Goal: Task Accomplishment & Management: Complete application form

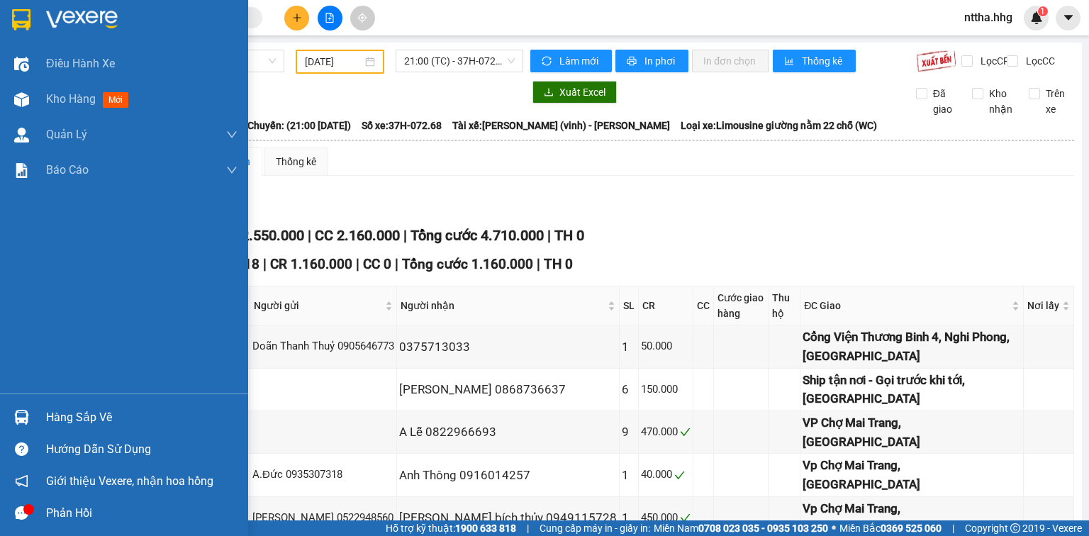
click at [26, 418] on img at bounding box center [21, 417] width 15 height 15
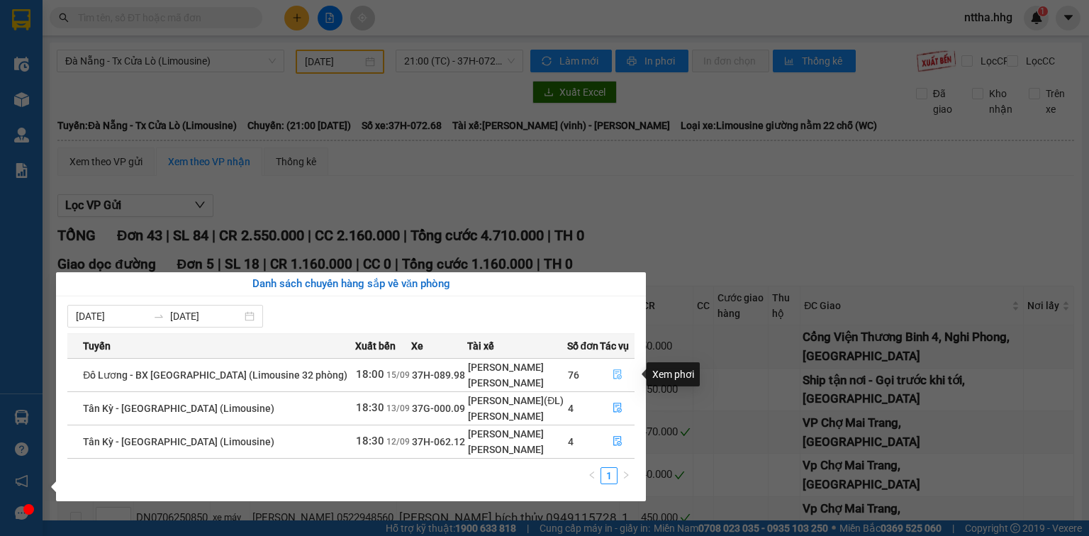
click at [540, 377] on icon "file-done" at bounding box center [618, 374] width 10 height 10
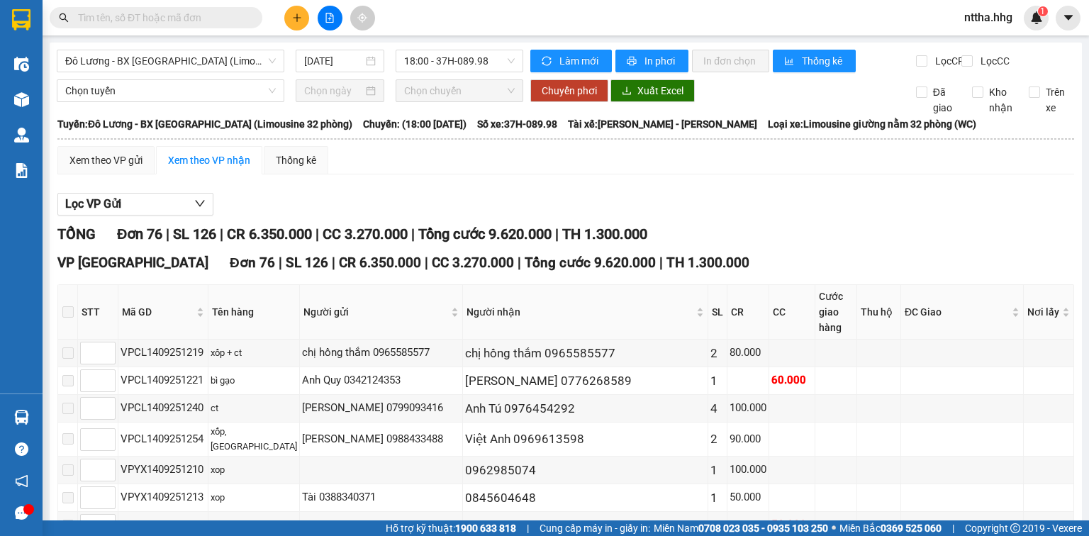
click at [74, 315] on span at bounding box center [67, 311] width 11 height 11
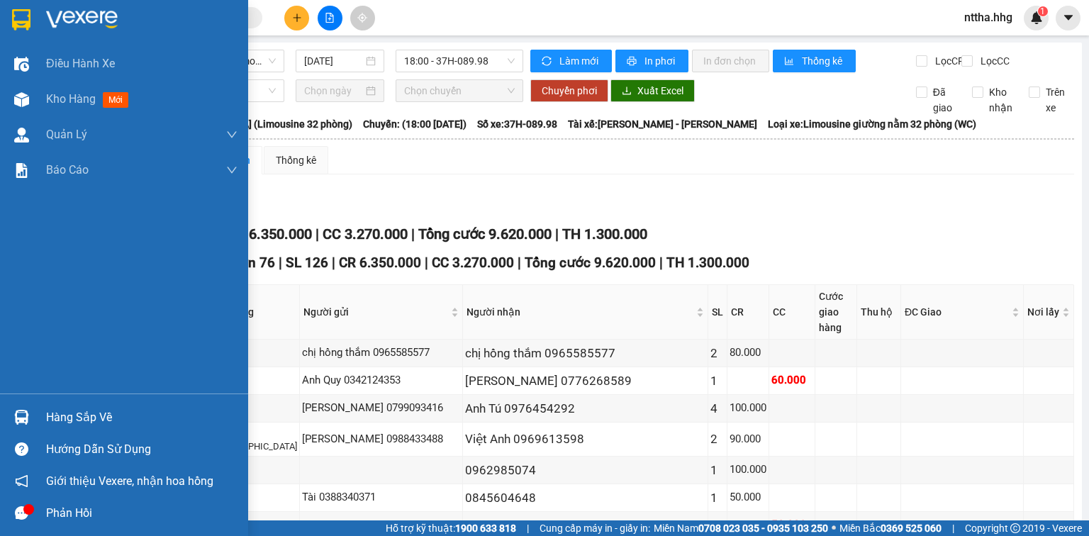
click at [16, 414] on img at bounding box center [21, 417] width 15 height 15
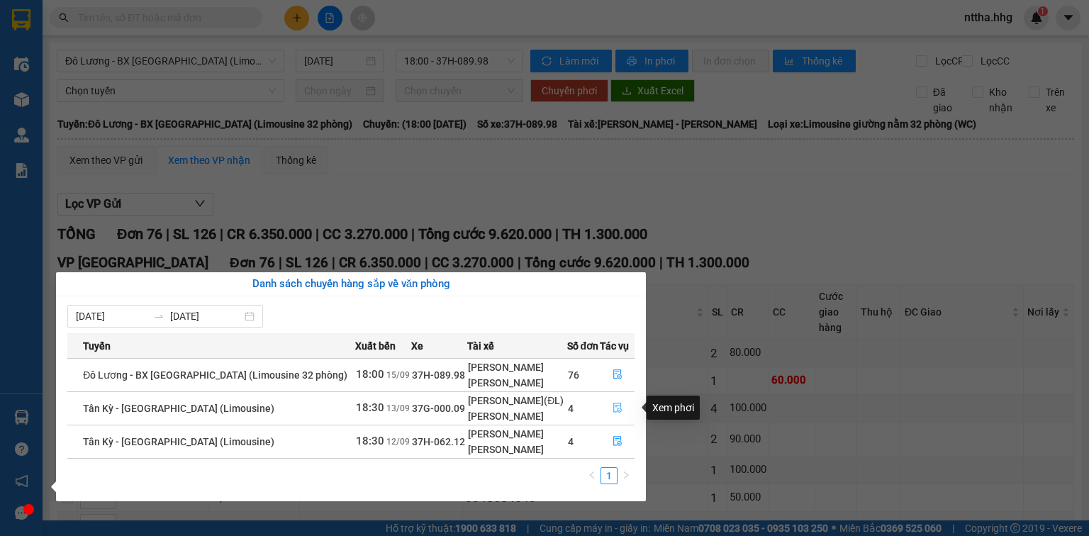
click at [540, 408] on icon "file-done" at bounding box center [618, 408] width 10 height 10
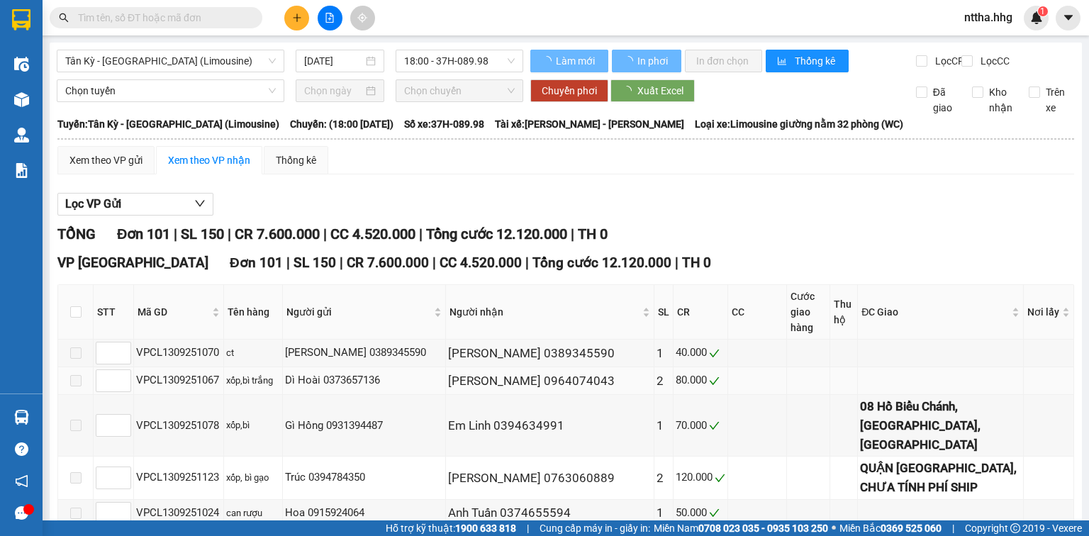
type input "[DATE]"
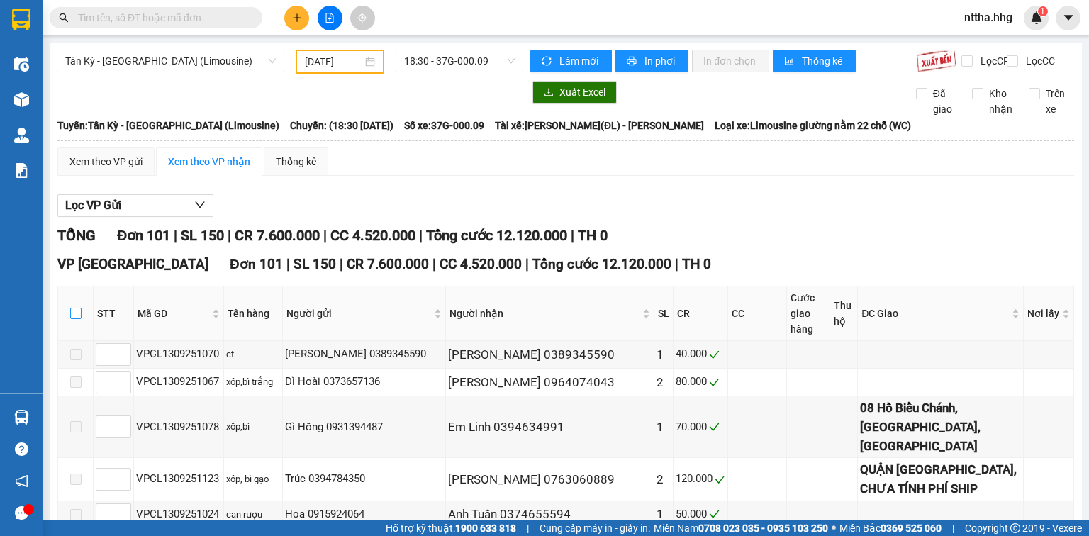
click at [73, 313] on input "checkbox" at bounding box center [75, 313] width 11 height 11
checkbox input "true"
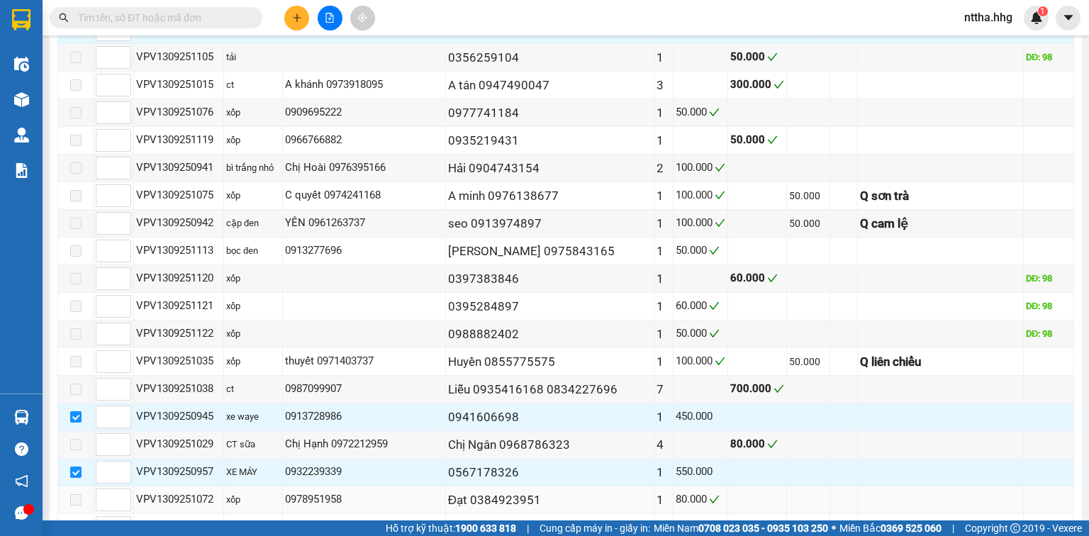
scroll to position [1872, 0]
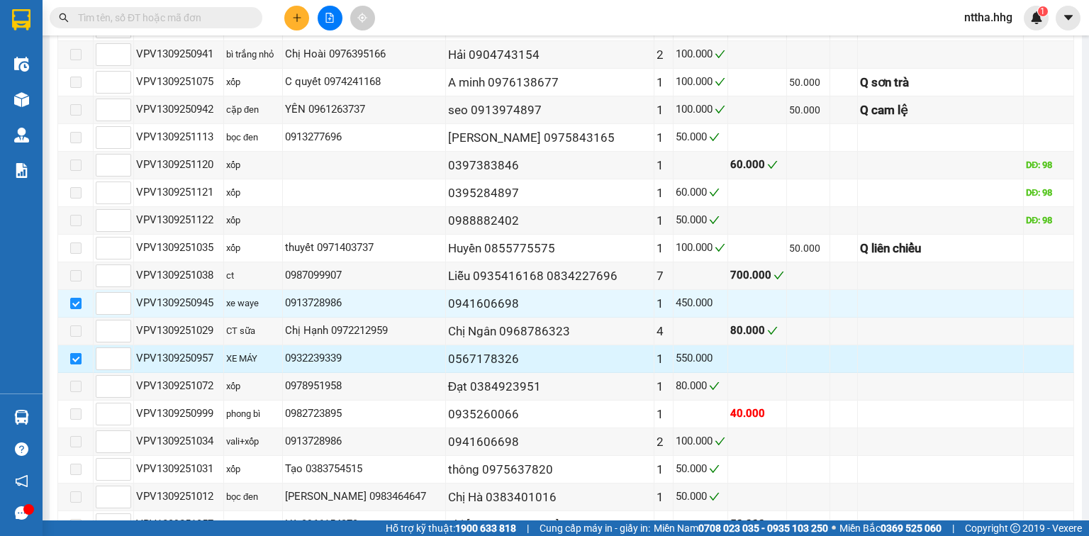
click at [77, 353] on input "checkbox" at bounding box center [75, 358] width 11 height 11
checkbox input "false"
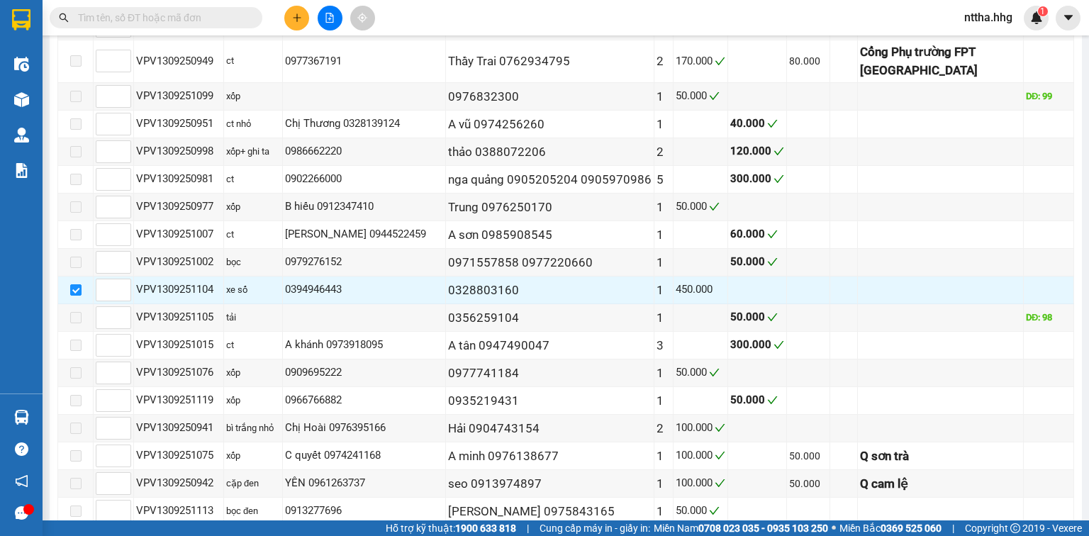
scroll to position [1418, 0]
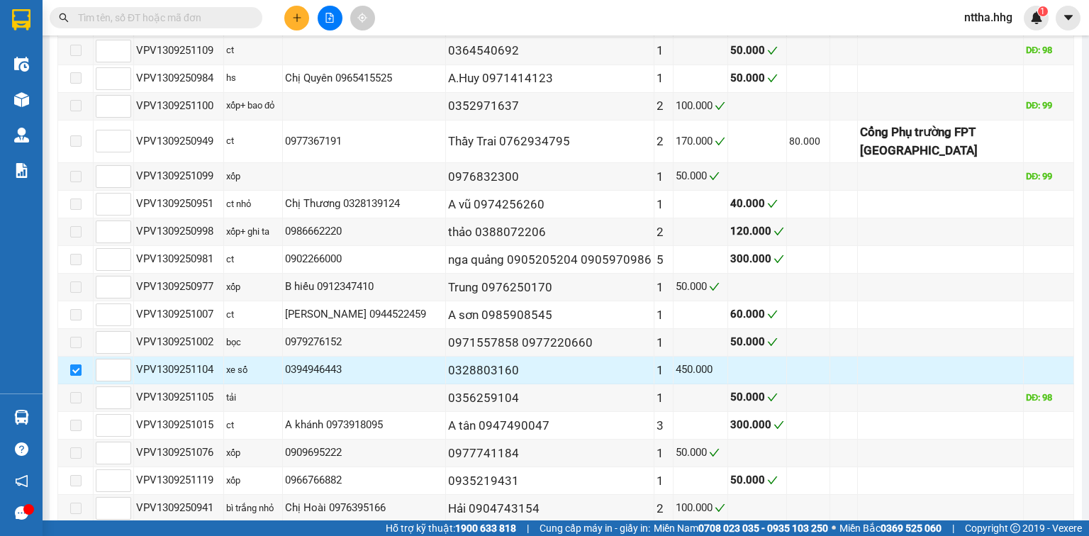
click at [75, 364] on input "checkbox" at bounding box center [75, 369] width 11 height 11
checkbox input "false"
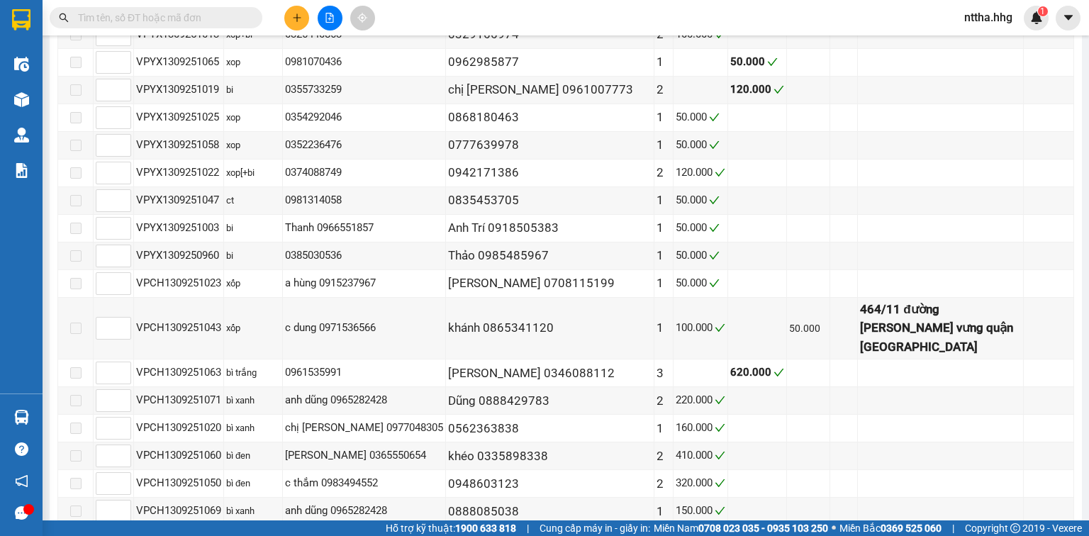
scroll to position [397, 0]
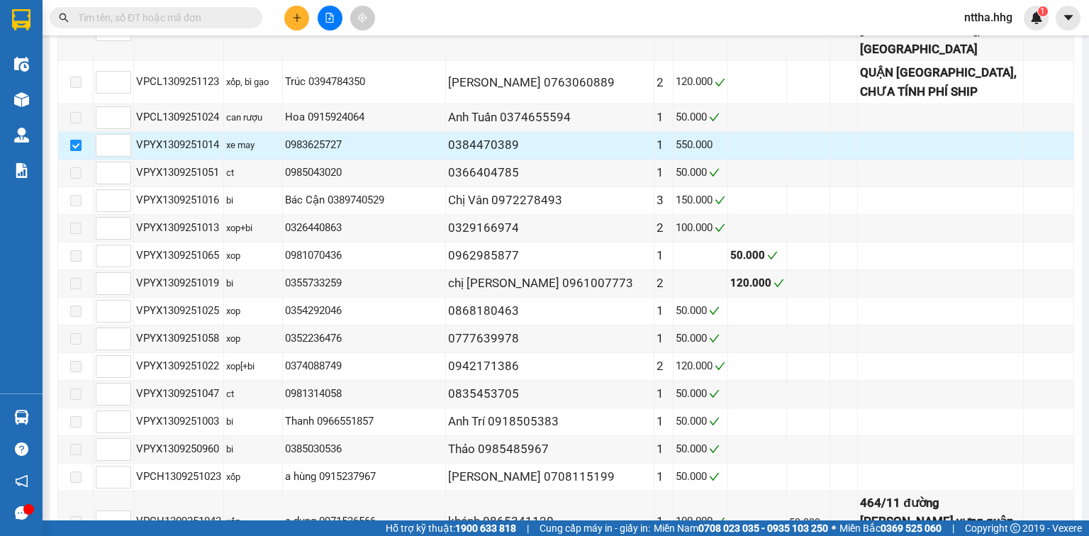
click at [72, 140] on input "checkbox" at bounding box center [75, 145] width 11 height 11
checkbox input "false"
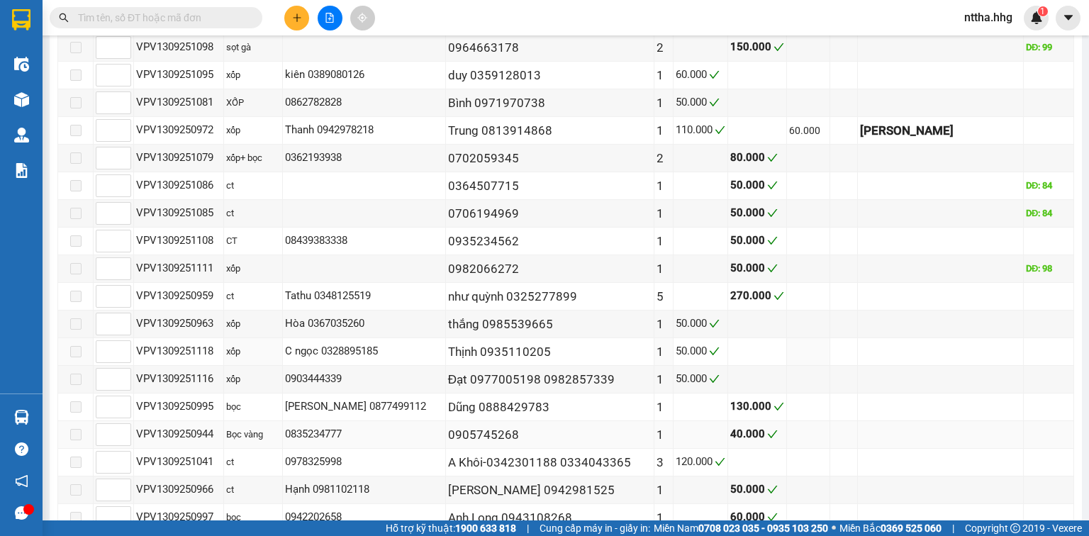
scroll to position [2715, 0]
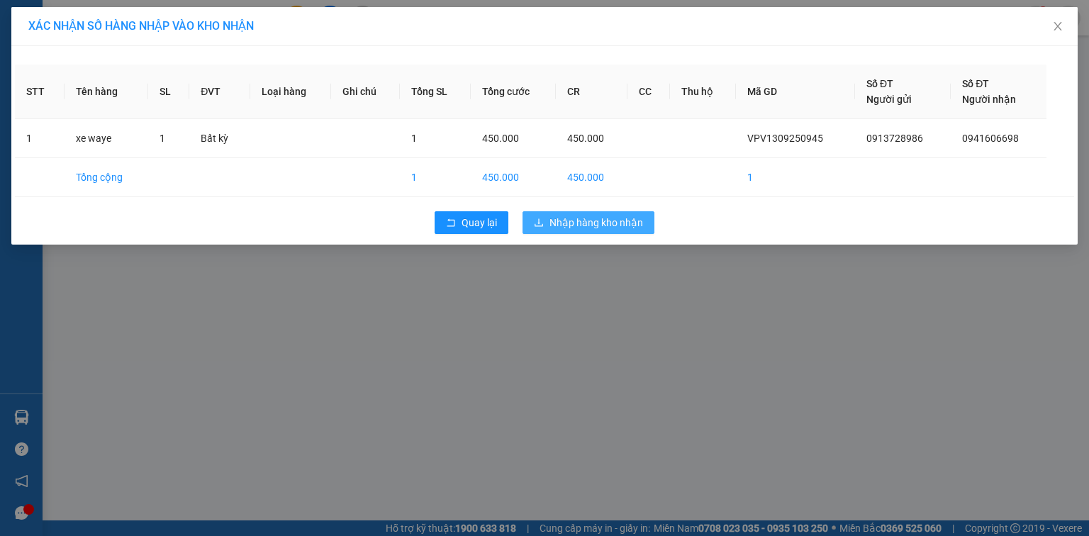
click at [540, 218] on span "Nhập hàng kho nhận" at bounding box center [596, 223] width 94 height 16
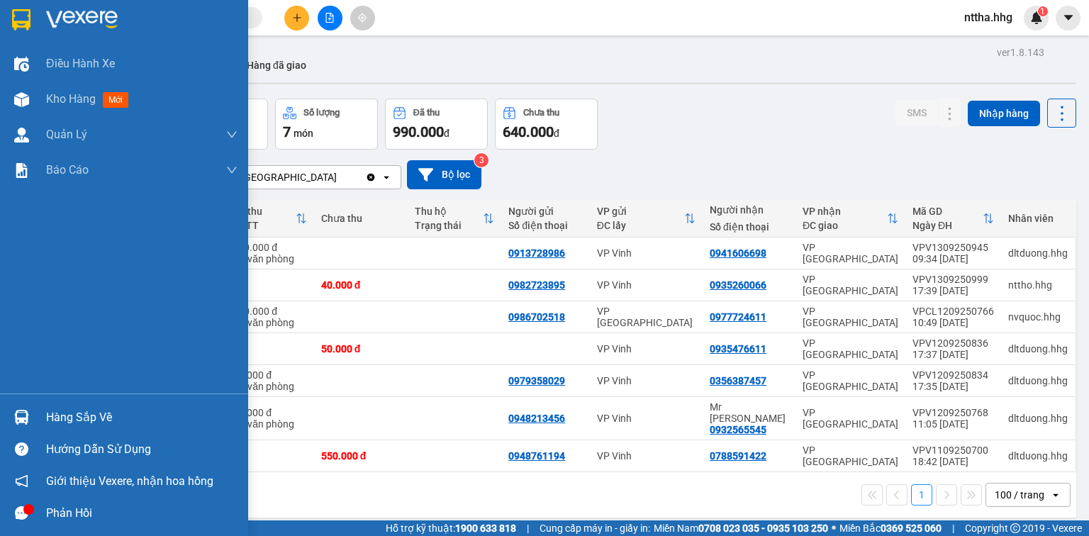
click at [26, 419] on img at bounding box center [21, 417] width 15 height 15
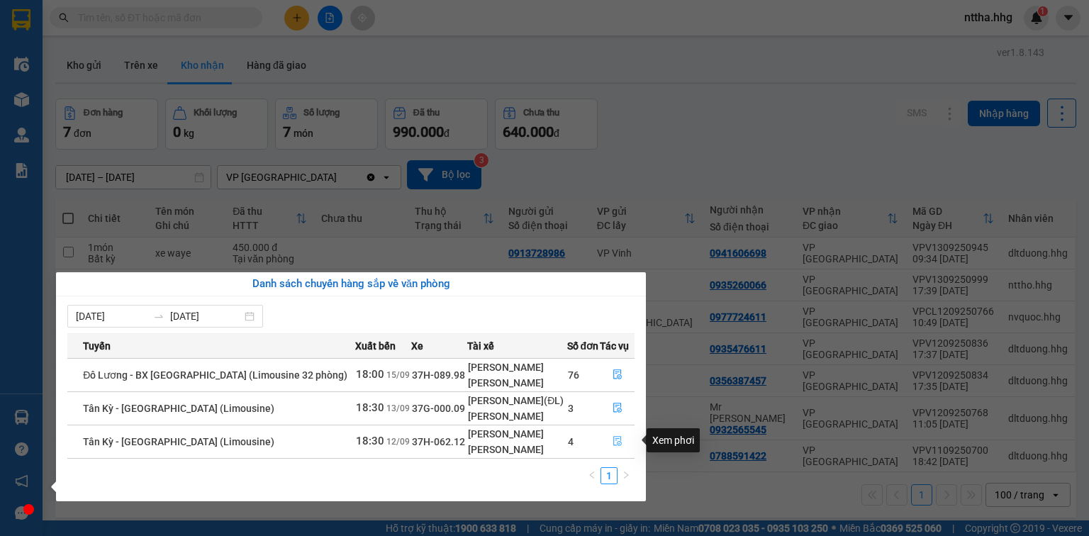
click at [540, 433] on icon "file-done" at bounding box center [618, 441] width 10 height 10
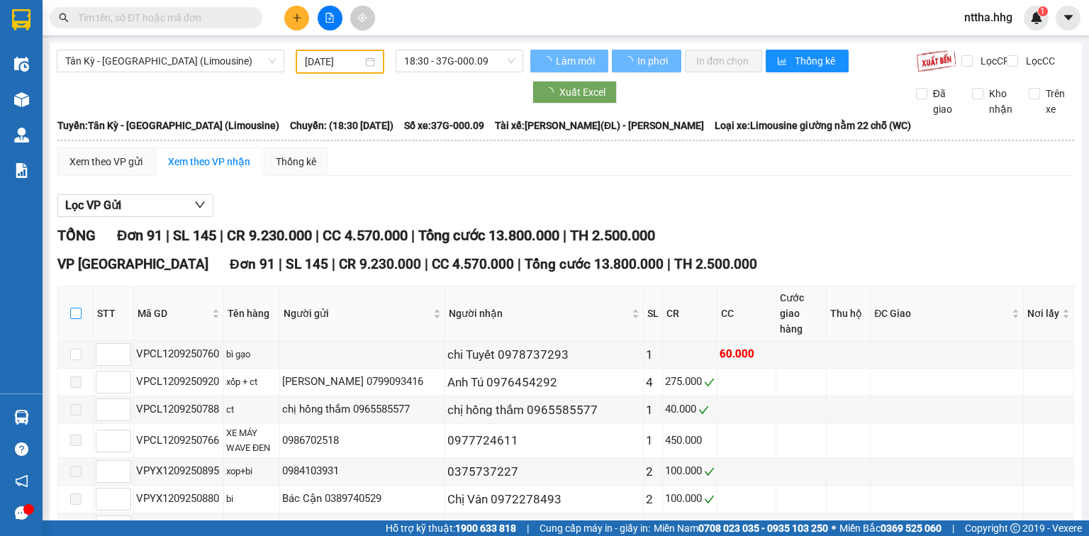
type input "[DATE]"
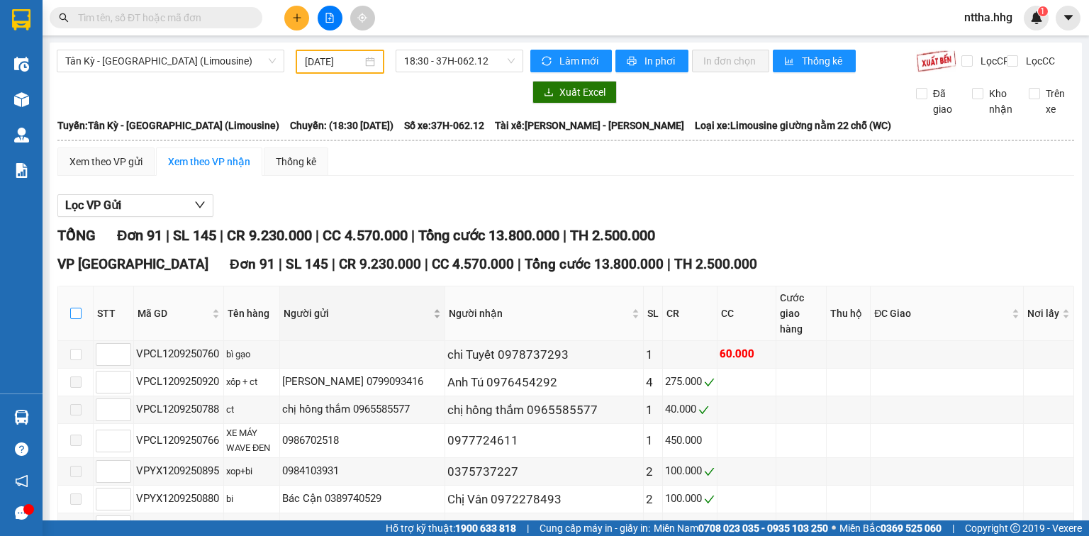
drag, startPoint x: 73, startPoint y: 312, endPoint x: 354, endPoint y: 332, distance: 281.5
click at [74, 312] on input "checkbox" at bounding box center [75, 313] width 11 height 11
checkbox input "true"
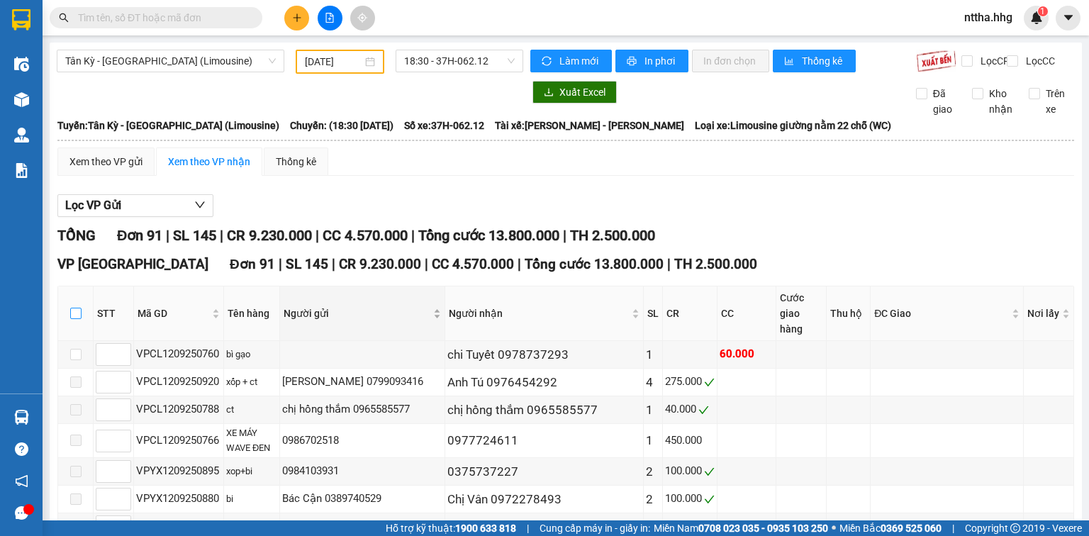
checkbox input "true"
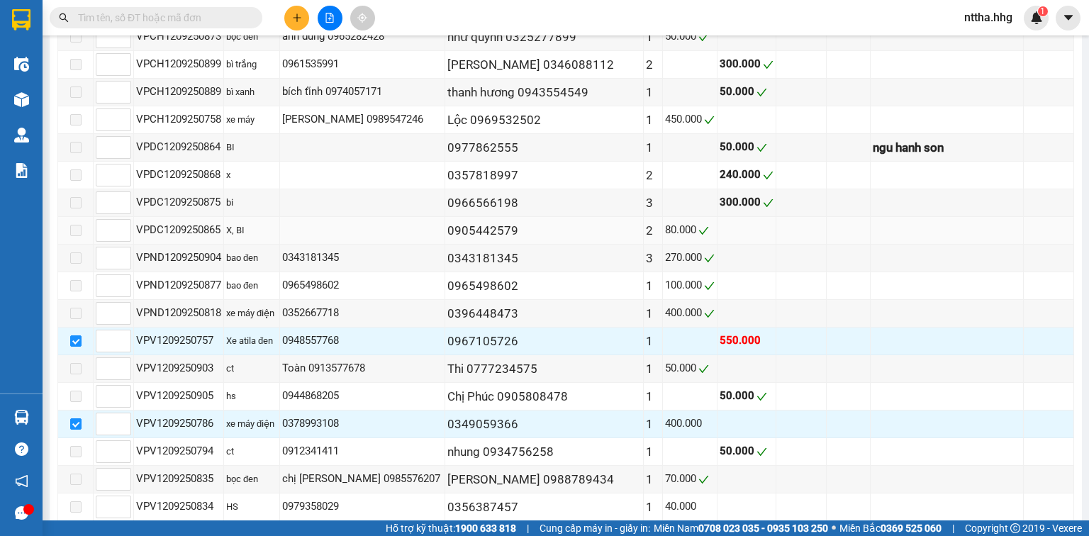
scroll to position [681, 0]
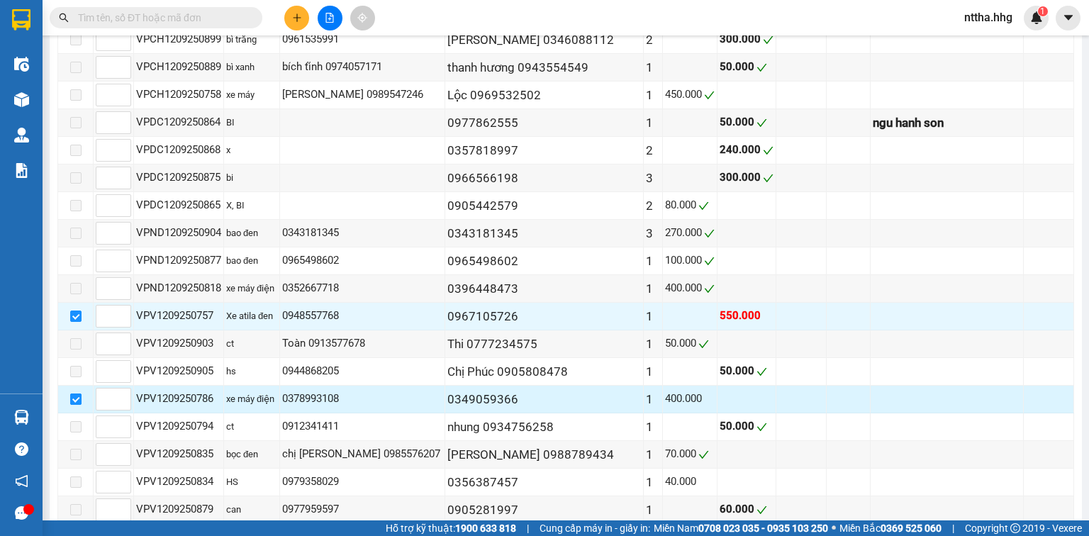
click at [74, 393] on input "checkbox" at bounding box center [75, 398] width 11 height 11
checkbox input "false"
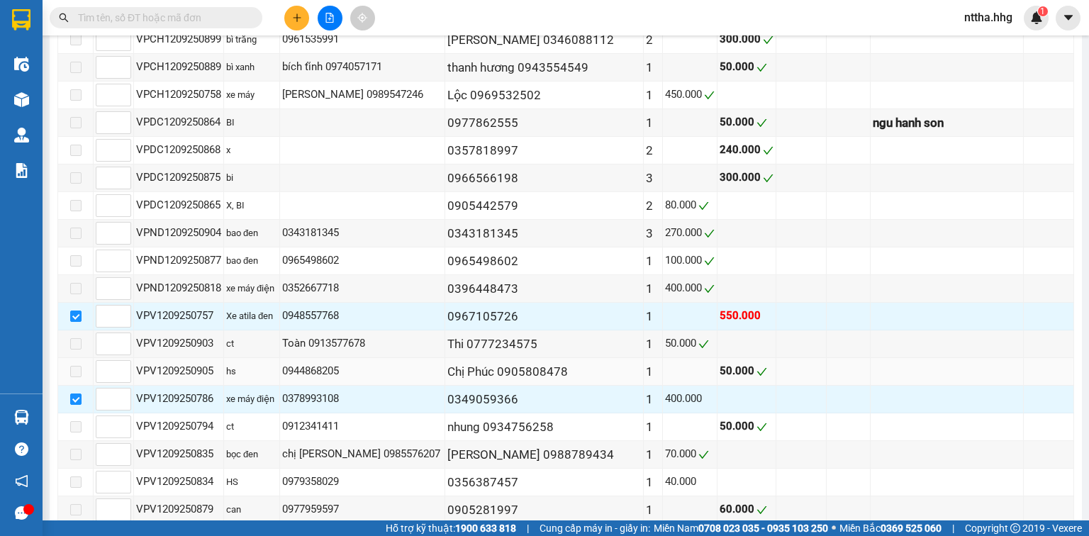
checkbox input "false"
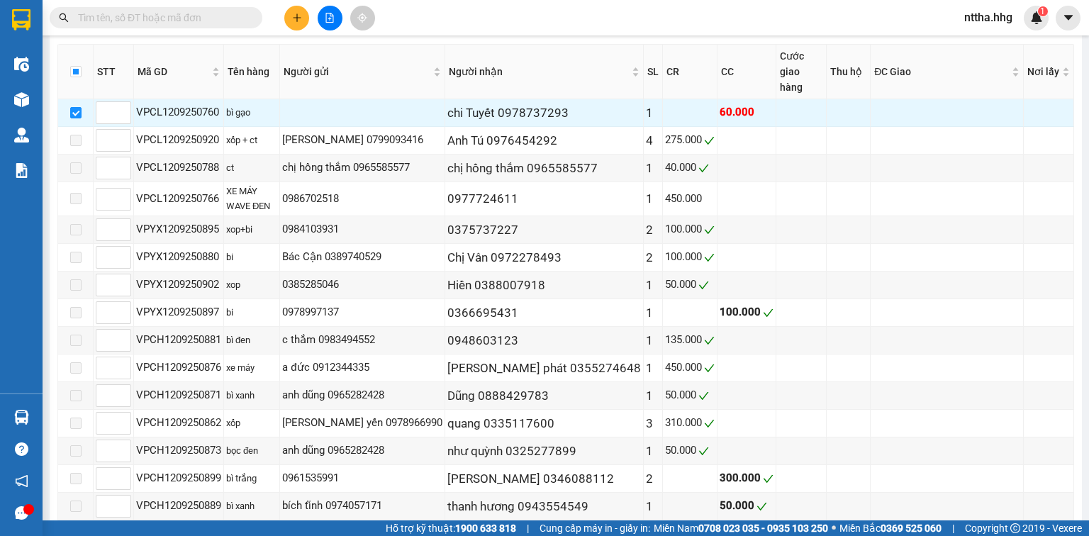
scroll to position [227, 0]
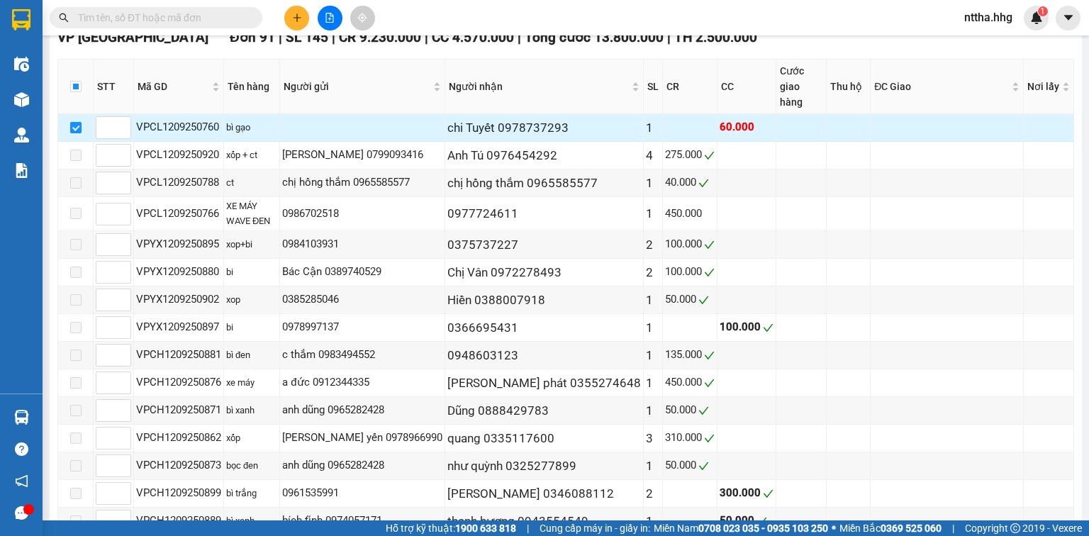
click at [72, 122] on input "checkbox" at bounding box center [75, 127] width 11 height 11
checkbox input "false"
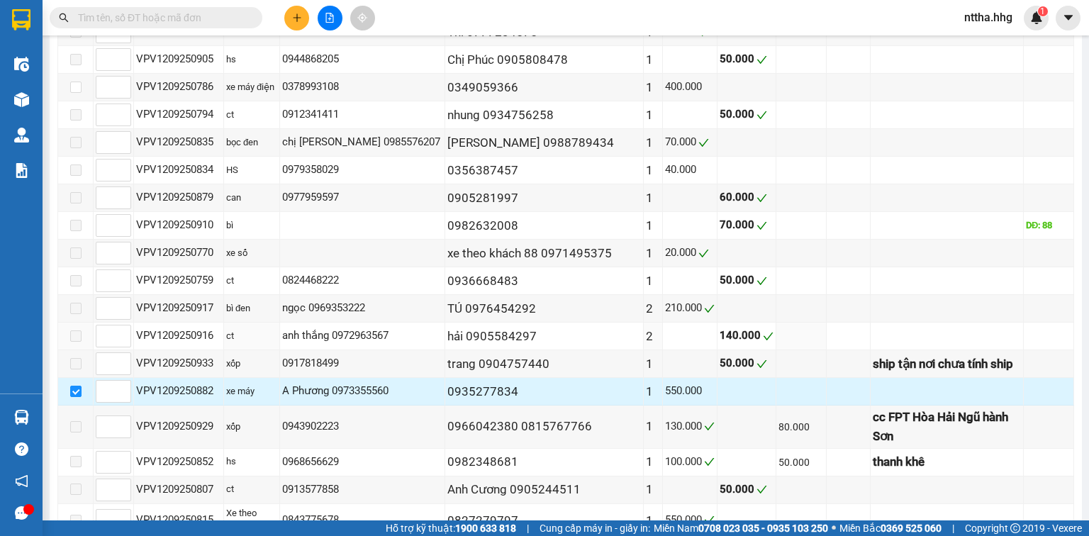
scroll to position [1078, 0]
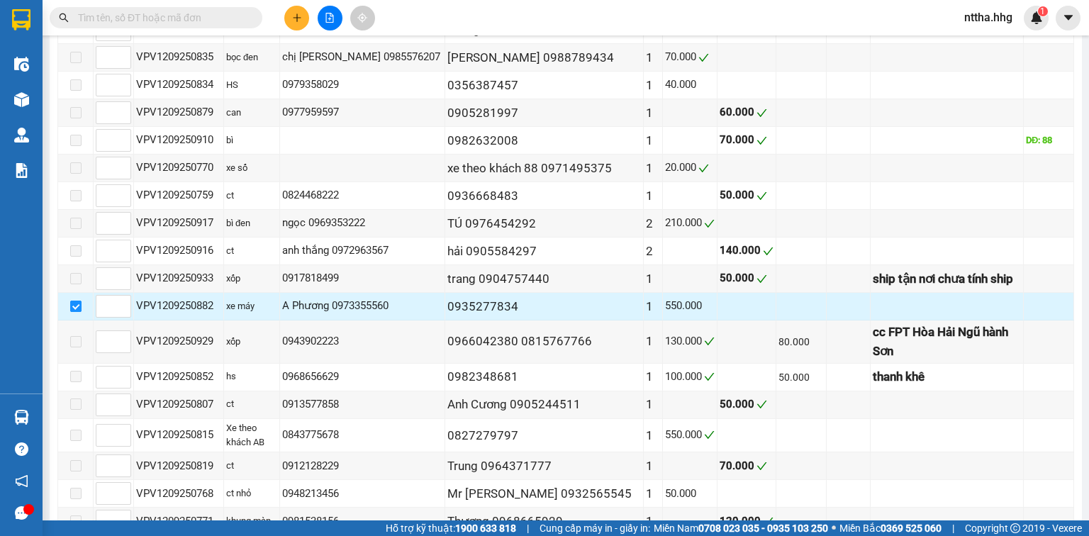
click at [77, 303] on input "checkbox" at bounding box center [75, 306] width 11 height 11
checkbox input "false"
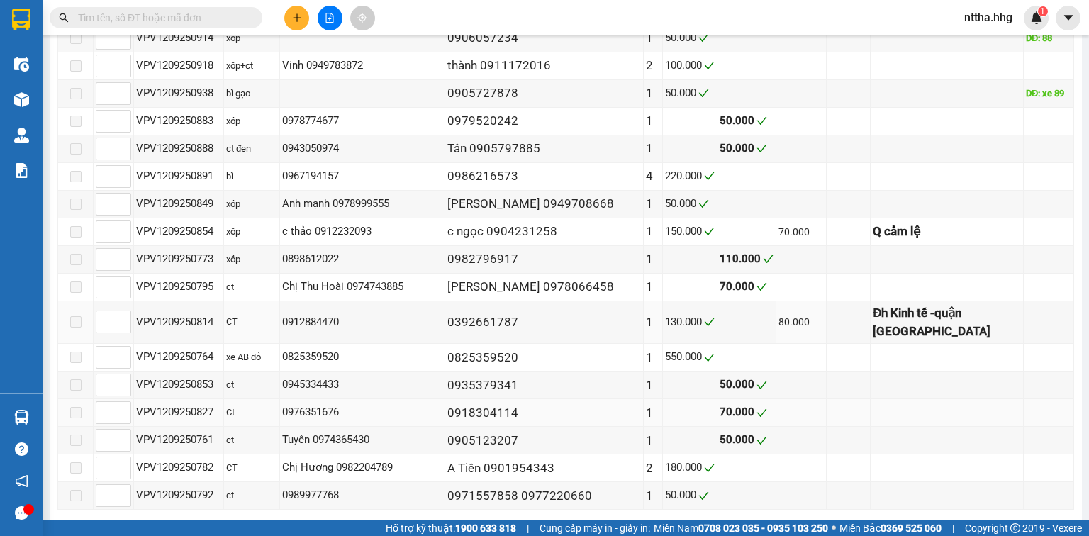
scroll to position [2440, 0]
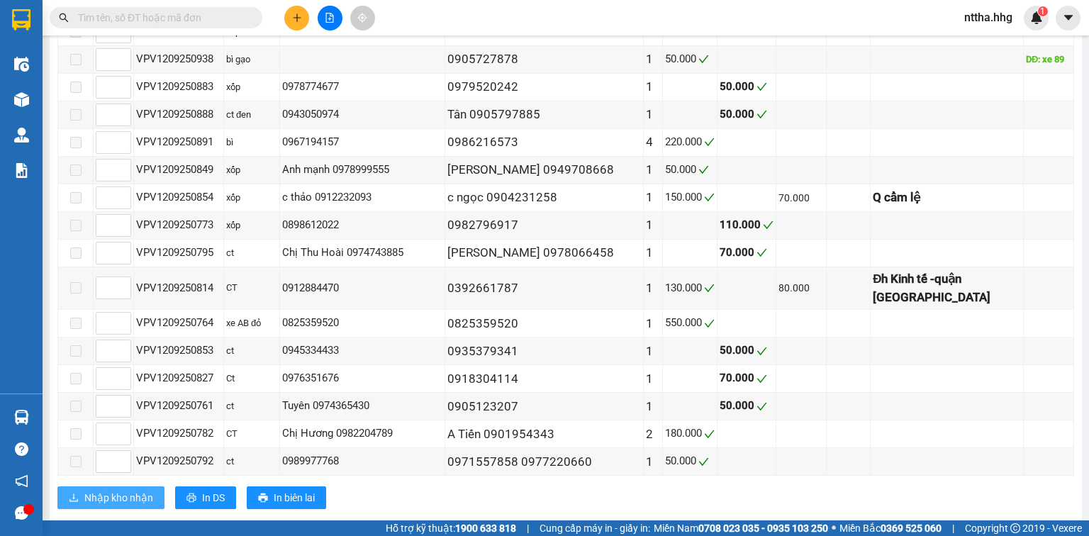
click at [141, 433] on span "Nhập kho nhận" at bounding box center [118, 498] width 69 height 16
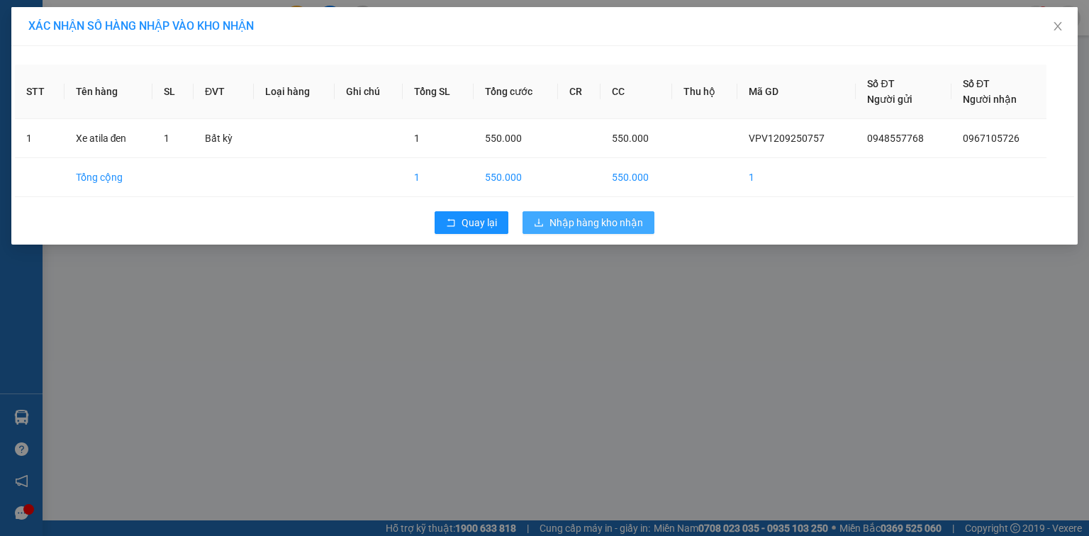
click at [540, 224] on span "Nhập hàng kho nhận" at bounding box center [596, 223] width 94 height 16
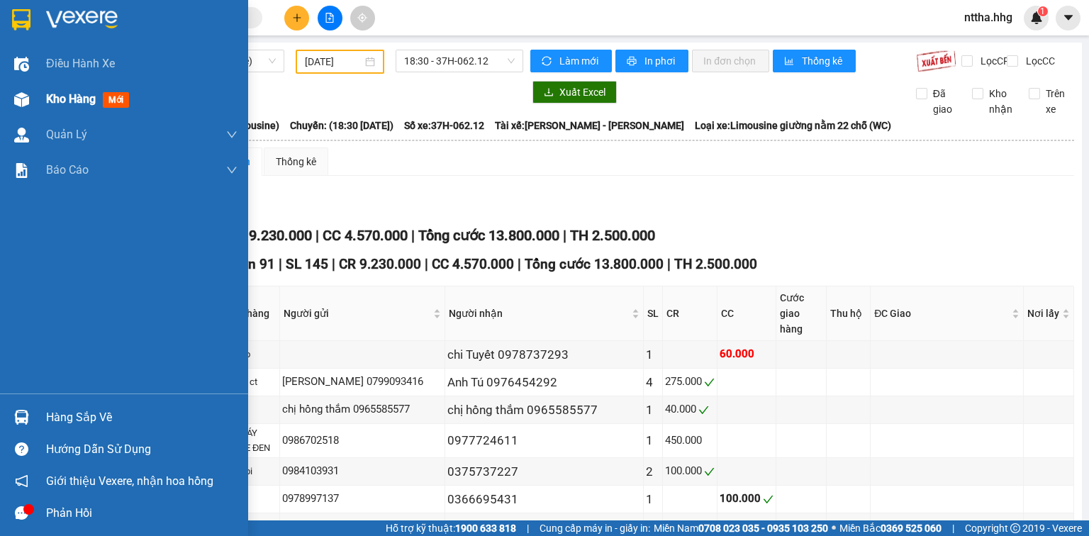
click at [29, 99] on div at bounding box center [21, 99] width 25 height 25
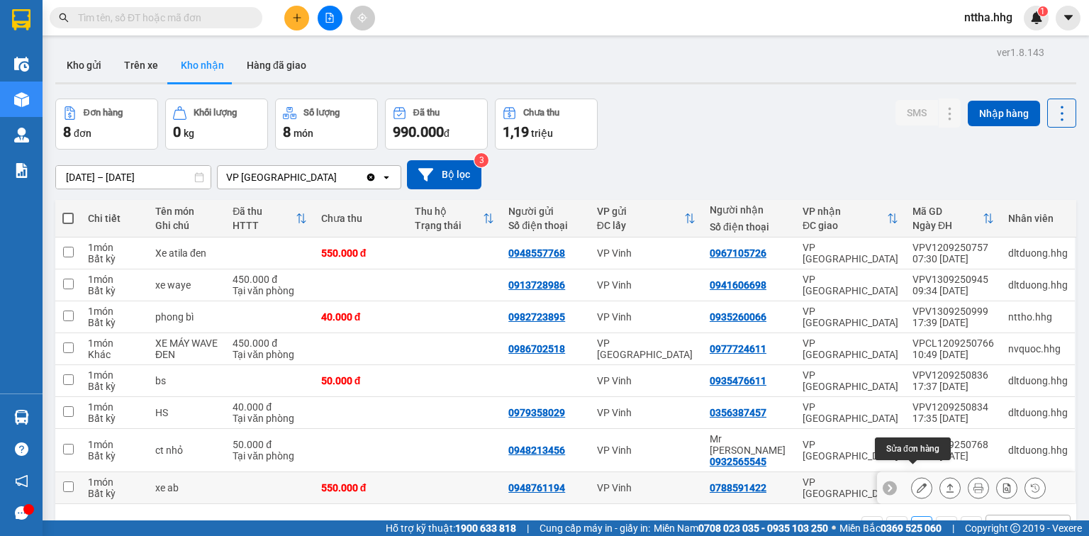
click at [540, 433] on icon at bounding box center [922, 488] width 10 height 10
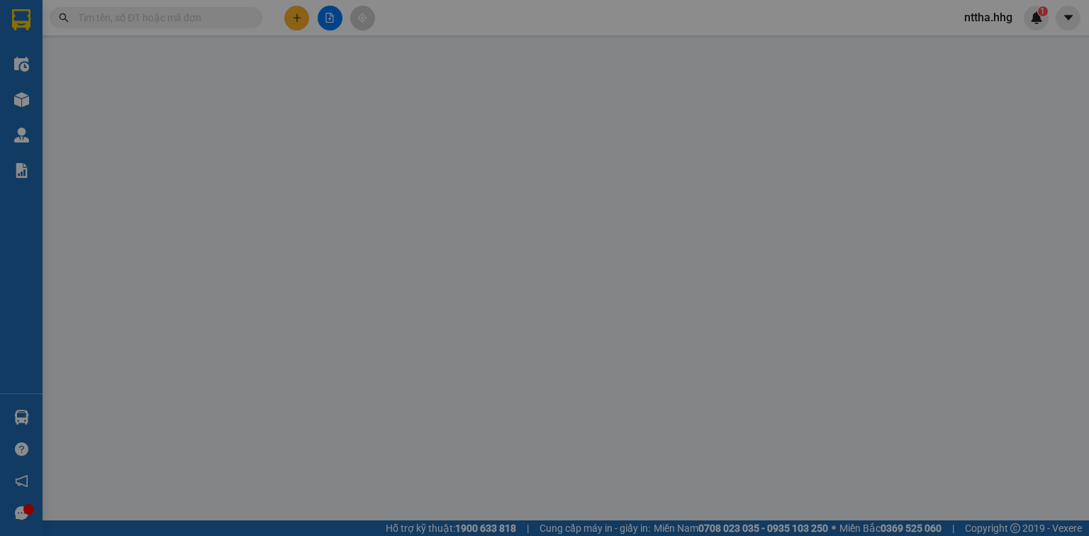
type input "0948761194"
type input "0788591422"
type input "550.000"
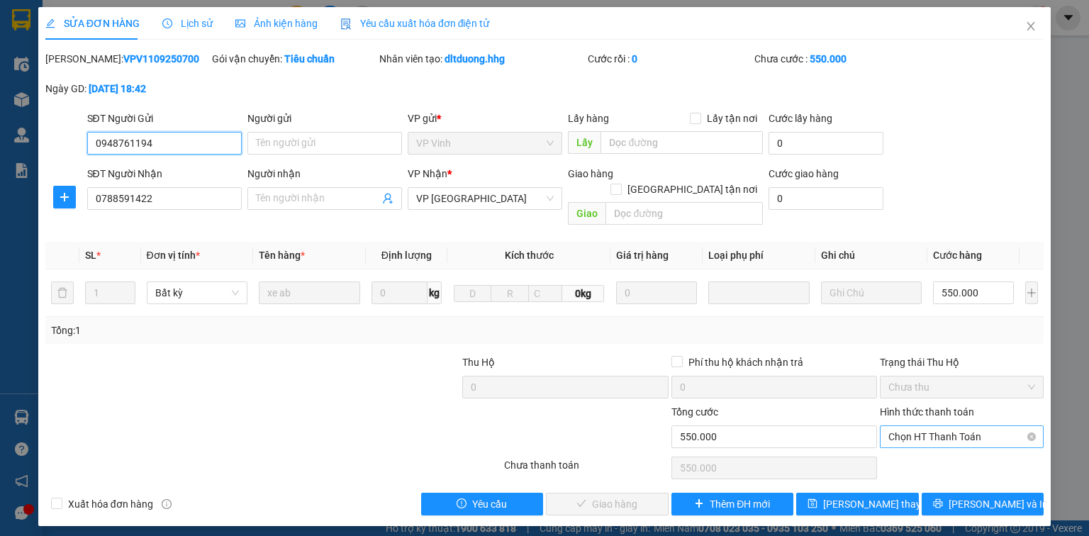
click at [540, 426] on span "Chọn HT Thanh Toán" at bounding box center [961, 436] width 147 height 21
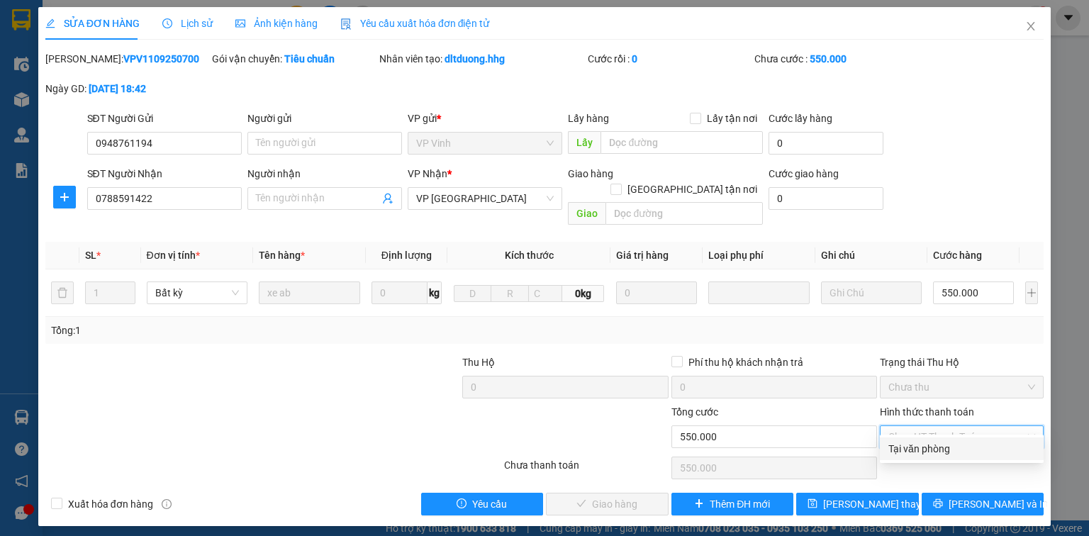
click at [540, 433] on div "Tại văn phòng" at bounding box center [961, 449] width 147 height 16
type input "0"
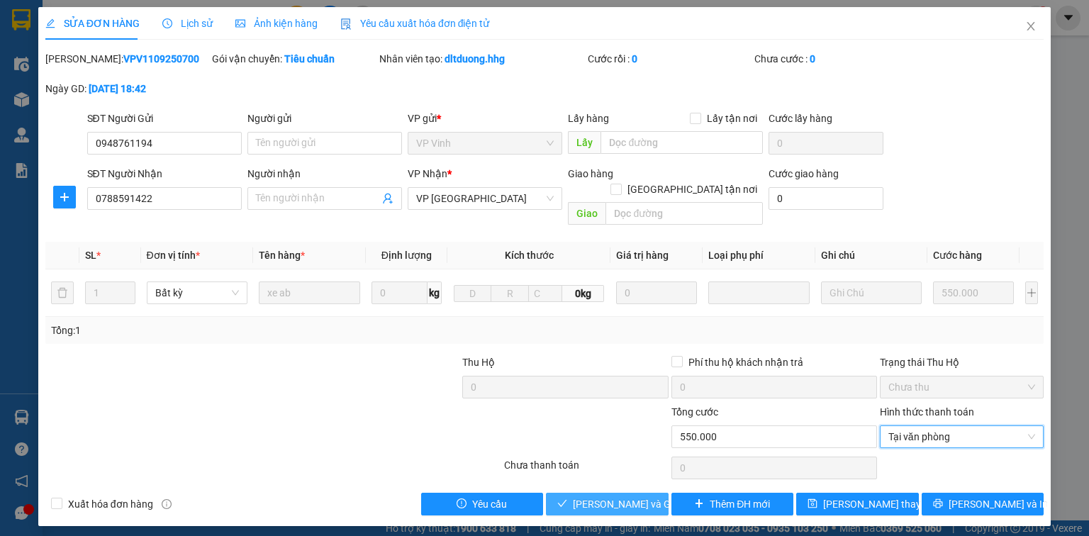
click at [540, 433] on span "[PERSON_NAME] và Giao hàng" at bounding box center [641, 504] width 136 height 16
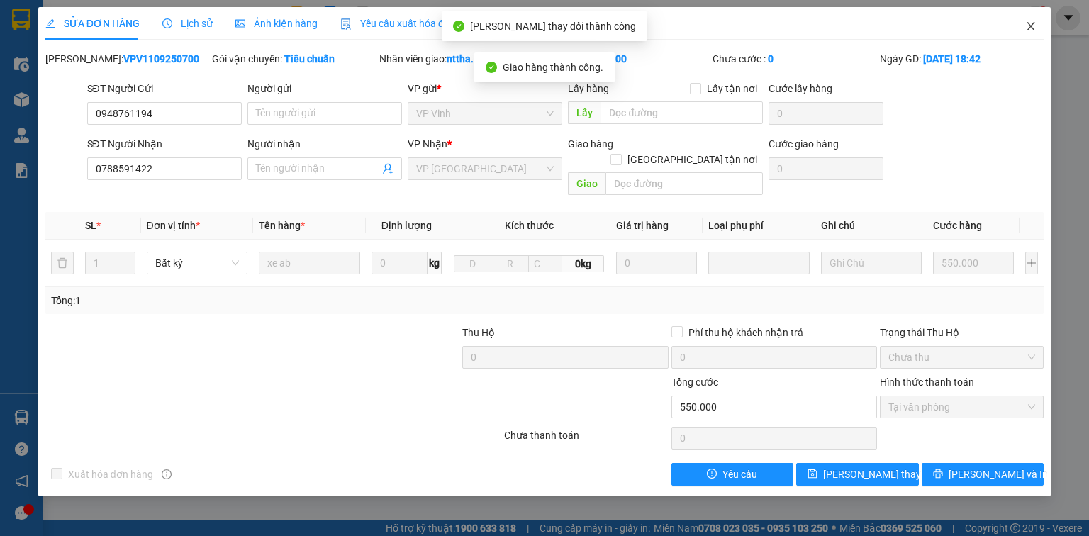
click at [540, 26] on icon "close" at bounding box center [1030, 26] width 11 height 11
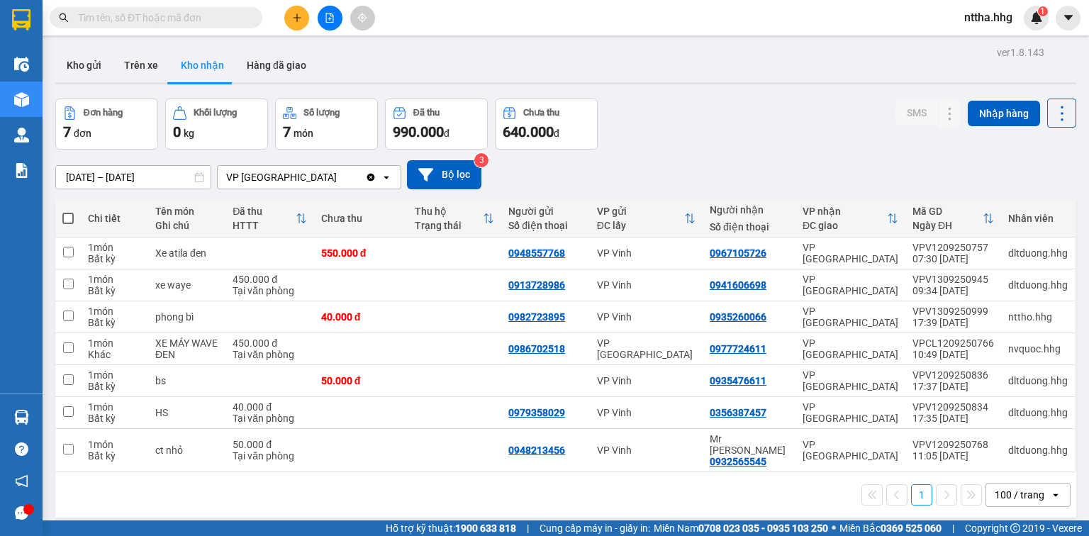
click at [540, 433] on div "100 / trang" at bounding box center [1020, 495] width 50 height 14
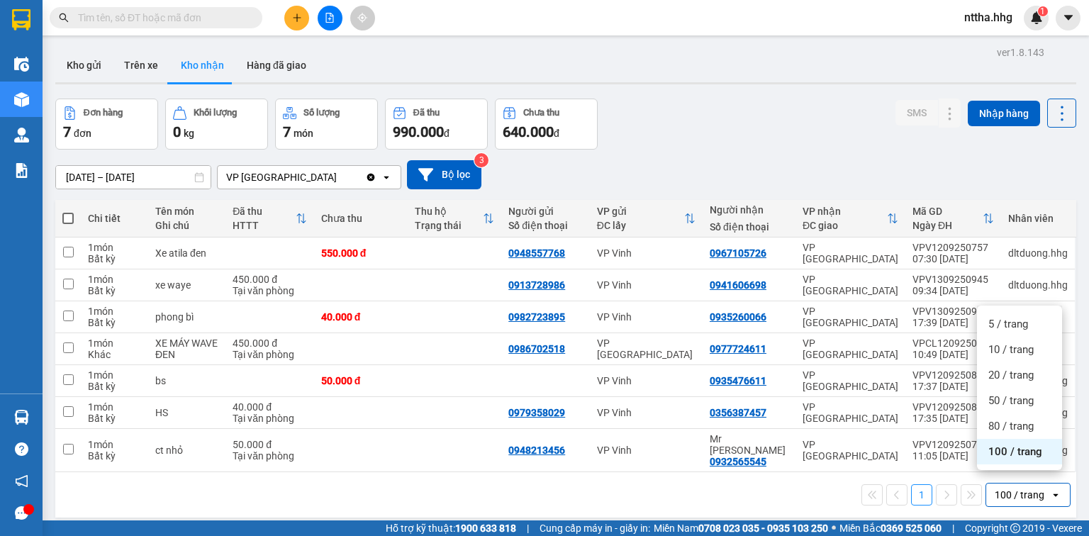
click at [540, 433] on span "100 / trang" at bounding box center [1015, 452] width 54 height 14
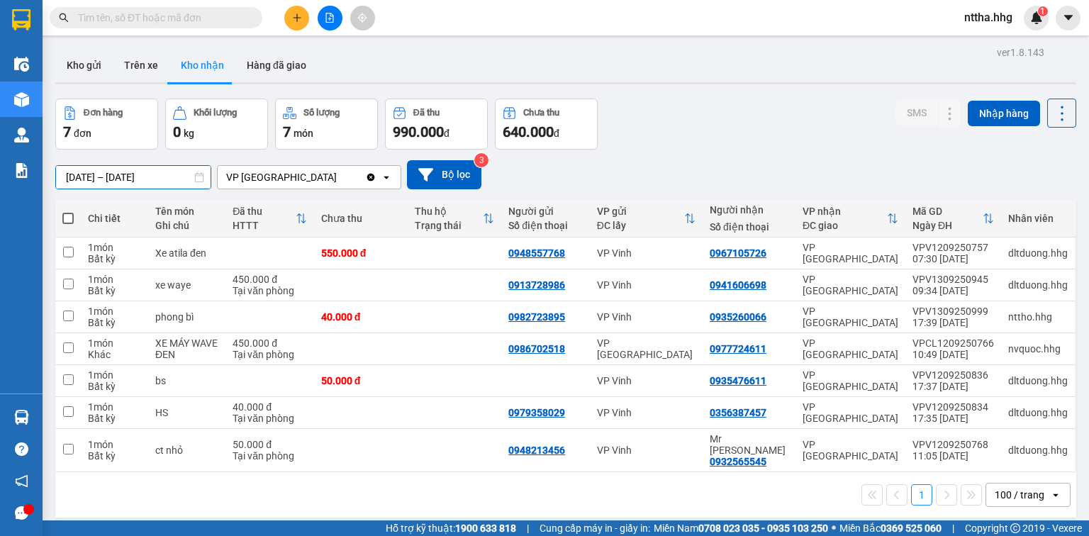
click at [92, 170] on input "[DATE] – [DATE]" at bounding box center [133, 177] width 155 height 23
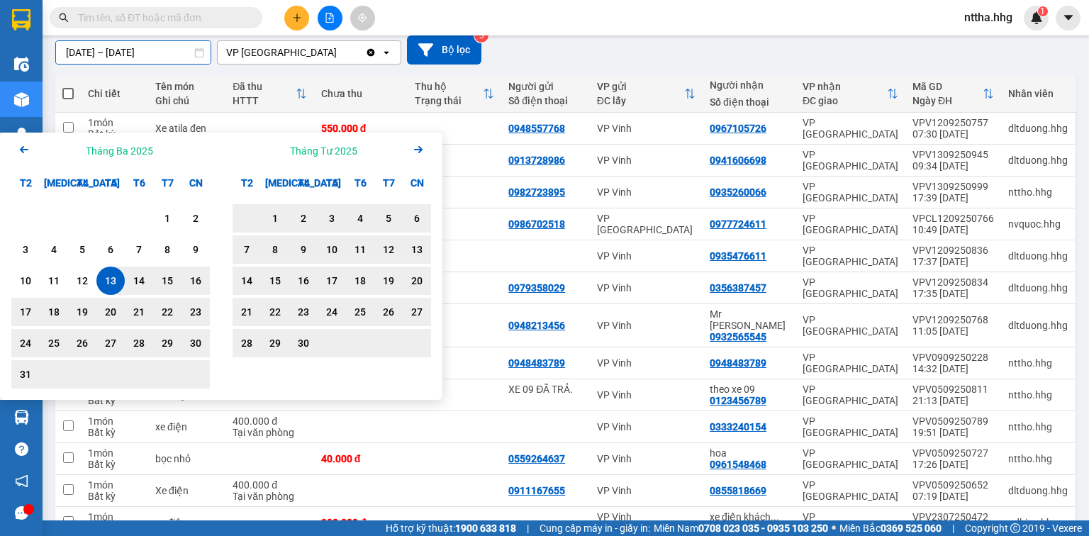
scroll to position [123, 0]
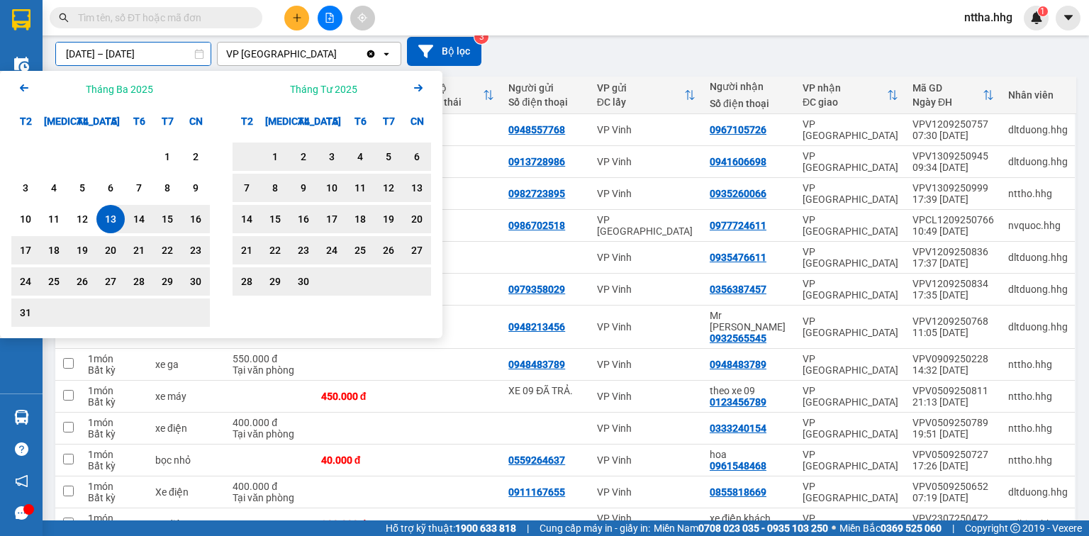
type input "[DATE] – [DATE]"
click at [540, 46] on div "[DATE] – [DATE] Press the down arrow key to interact with the calendar and sele…" at bounding box center [565, 51] width 1021 height 29
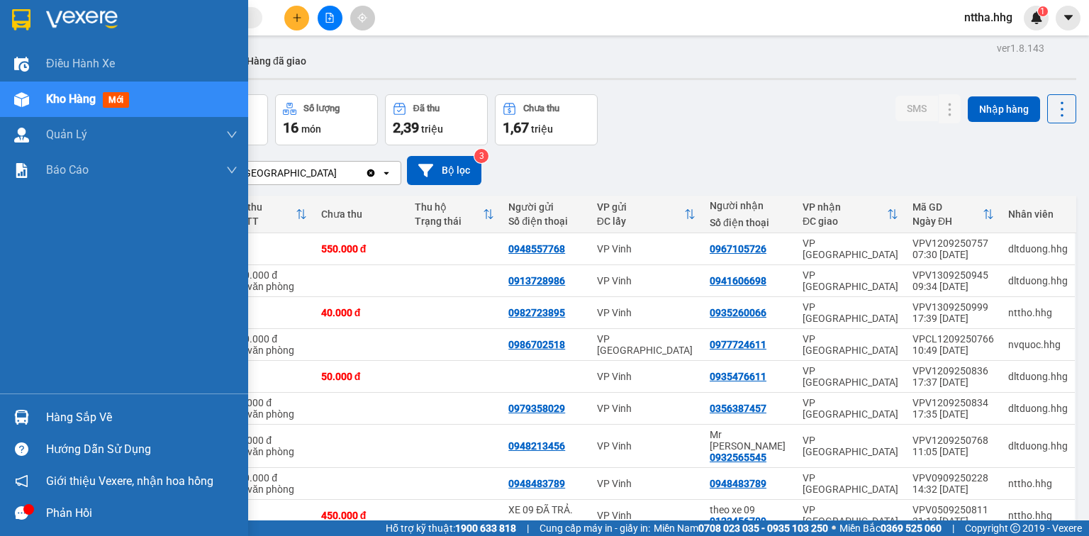
scroll to position [0, 0]
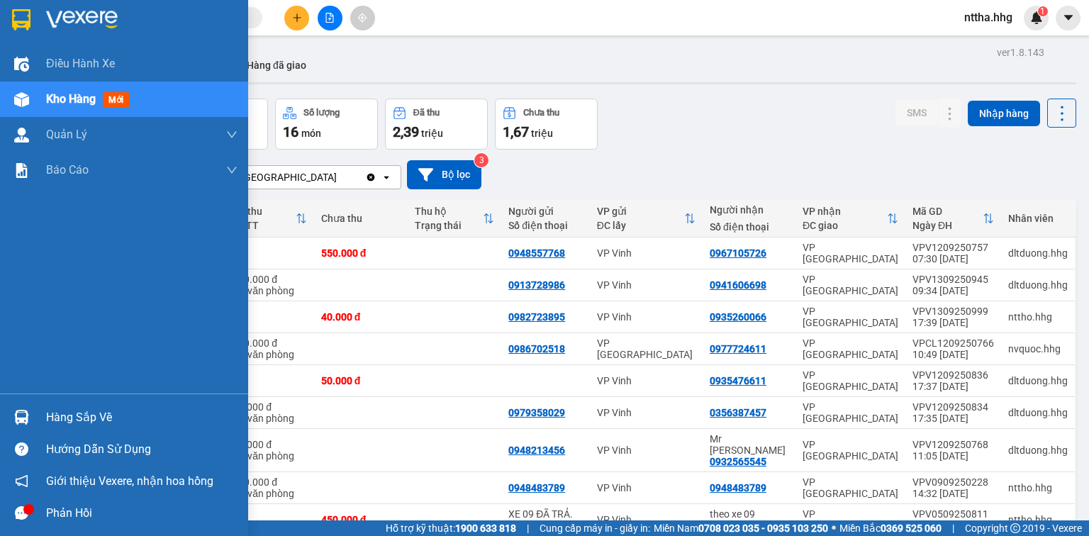
click at [67, 415] on div "Hàng sắp về" at bounding box center [141, 417] width 191 height 21
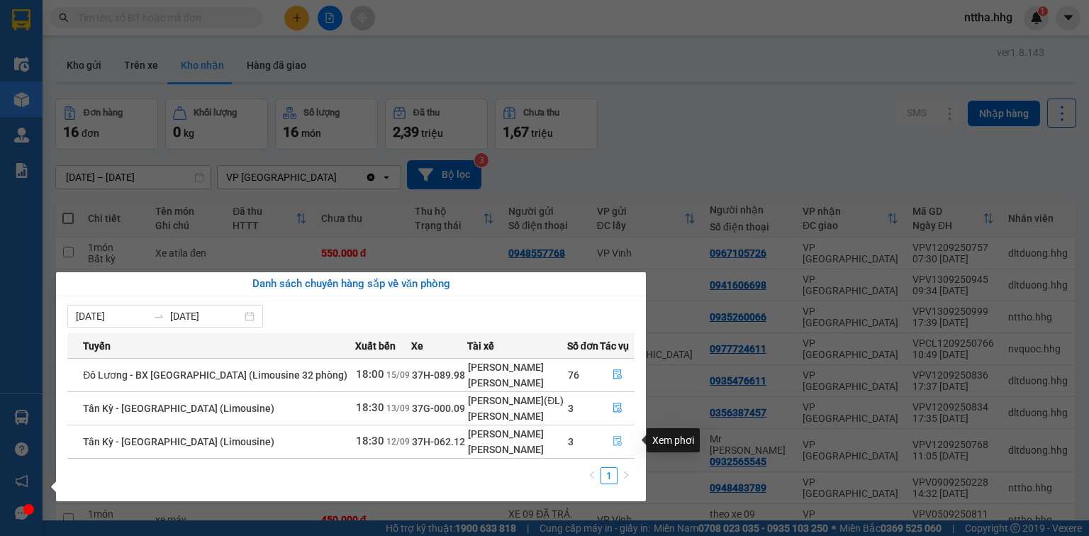
click at [540, 433] on icon "file-done" at bounding box center [618, 441] width 10 height 10
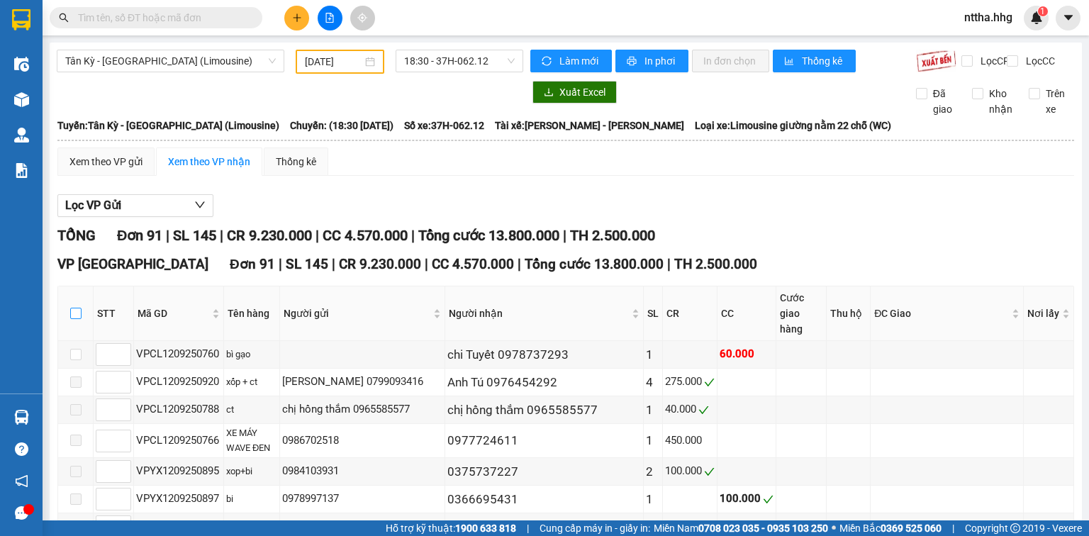
click at [75, 313] on input "checkbox" at bounding box center [75, 313] width 11 height 11
checkbox input "true"
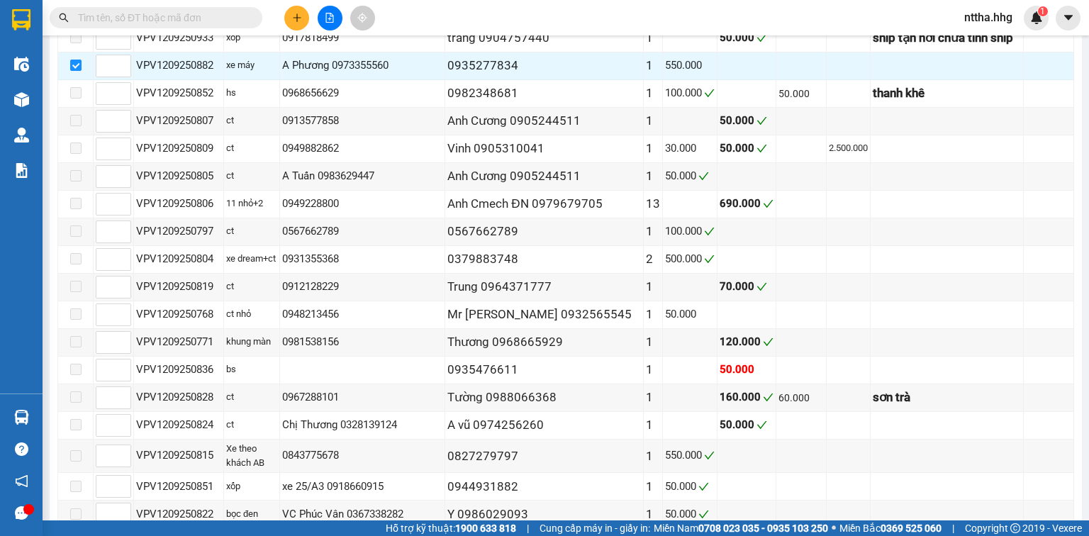
scroll to position [1305, 0]
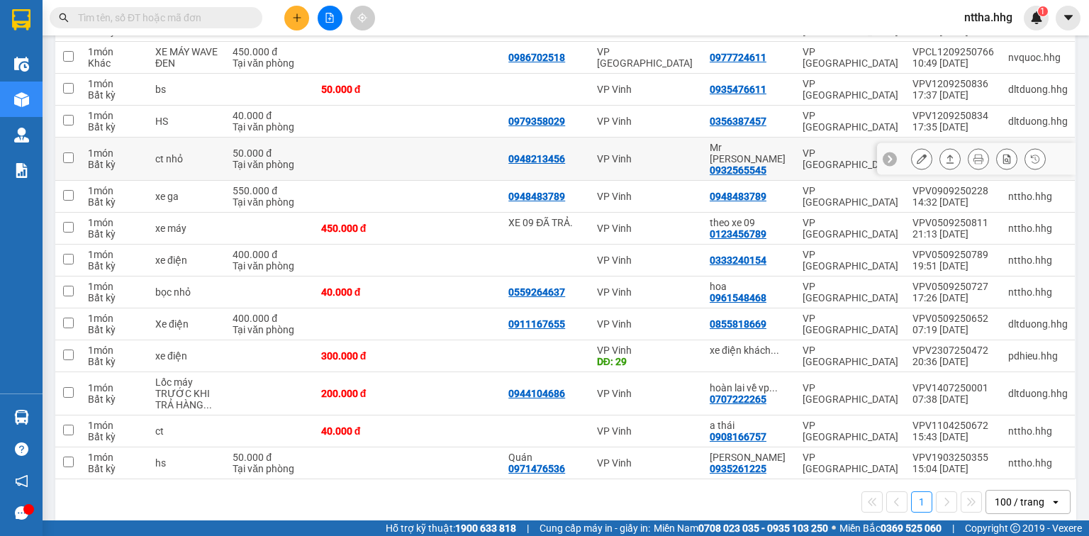
scroll to position [294, 0]
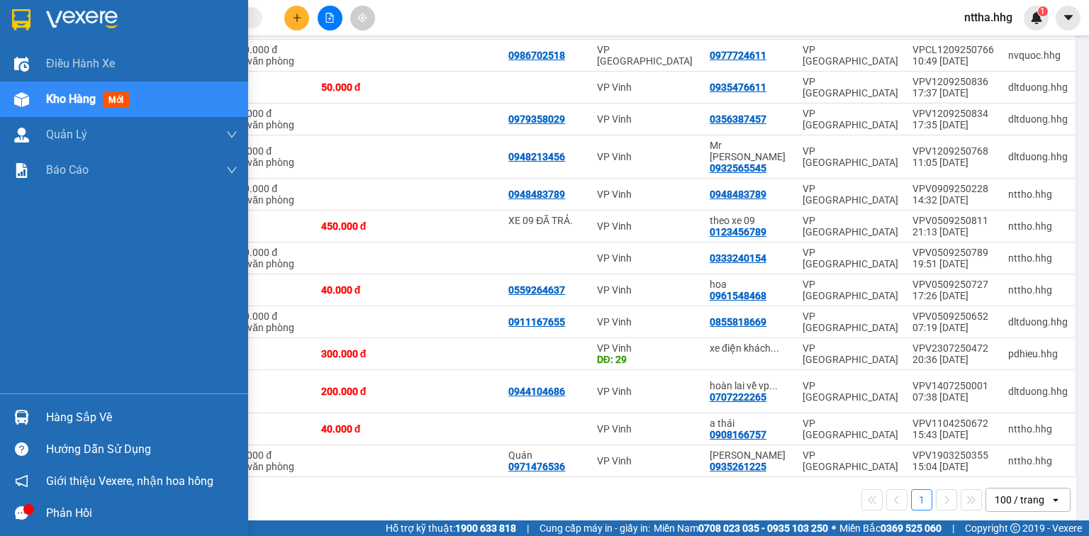
click at [22, 414] on img at bounding box center [21, 417] width 15 height 15
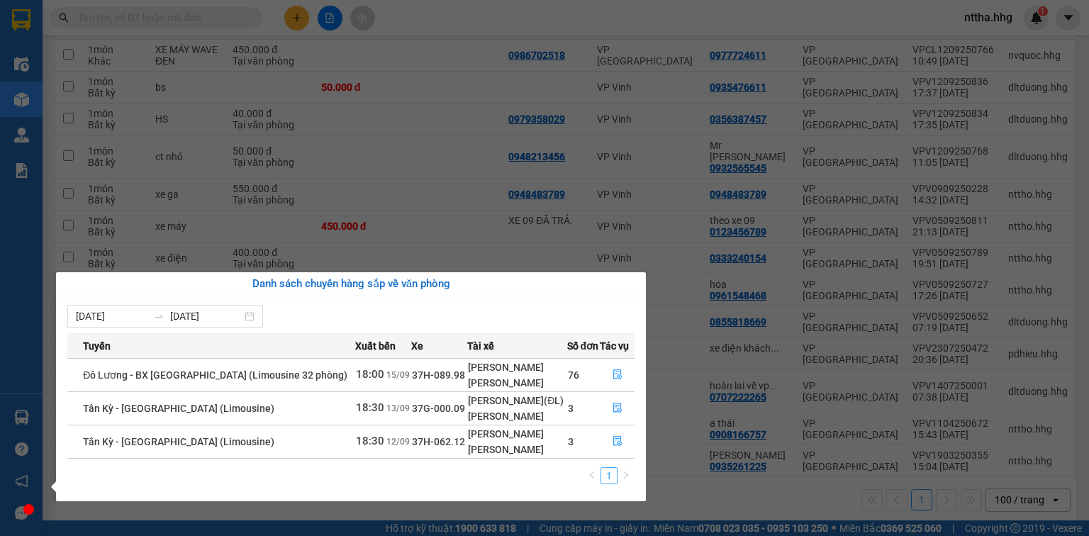
click at [540, 433] on link "1" at bounding box center [609, 476] width 16 height 16
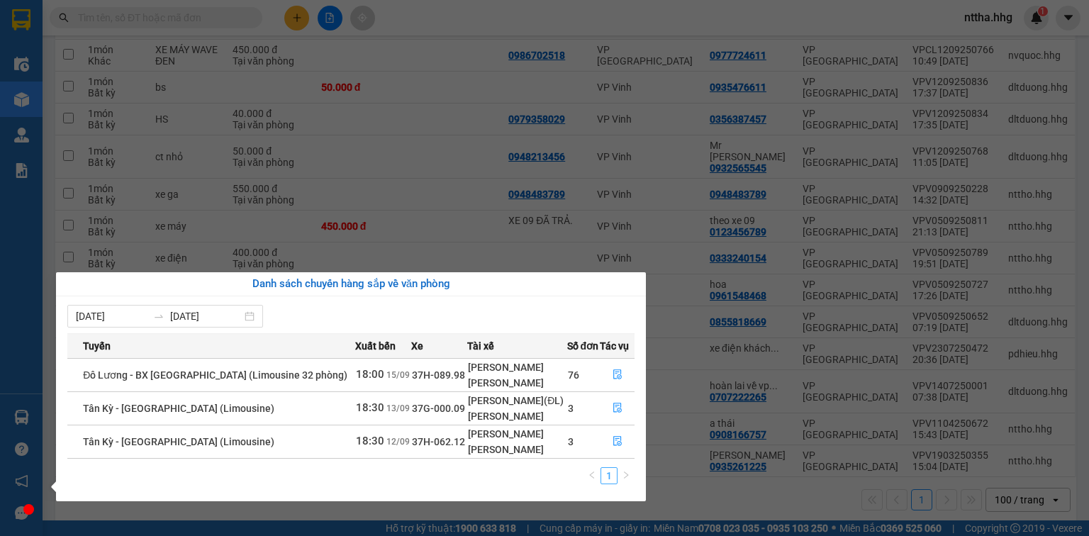
click at [540, 433] on link "1" at bounding box center [609, 476] width 16 height 16
click at [503, 305] on div "[DATE] [DATE]" at bounding box center [350, 316] width 567 height 23
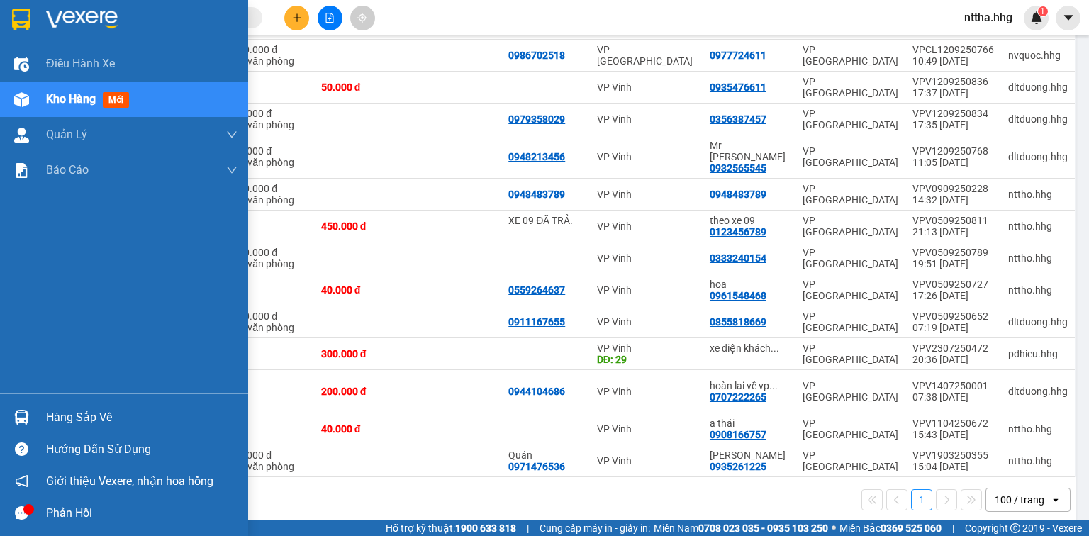
click at [16, 221] on div "Điều hành xe Kho hàng mới Quản [PERSON_NAME] lý chuyến Quản lý giao nhận mới Qu…" at bounding box center [124, 268] width 248 height 536
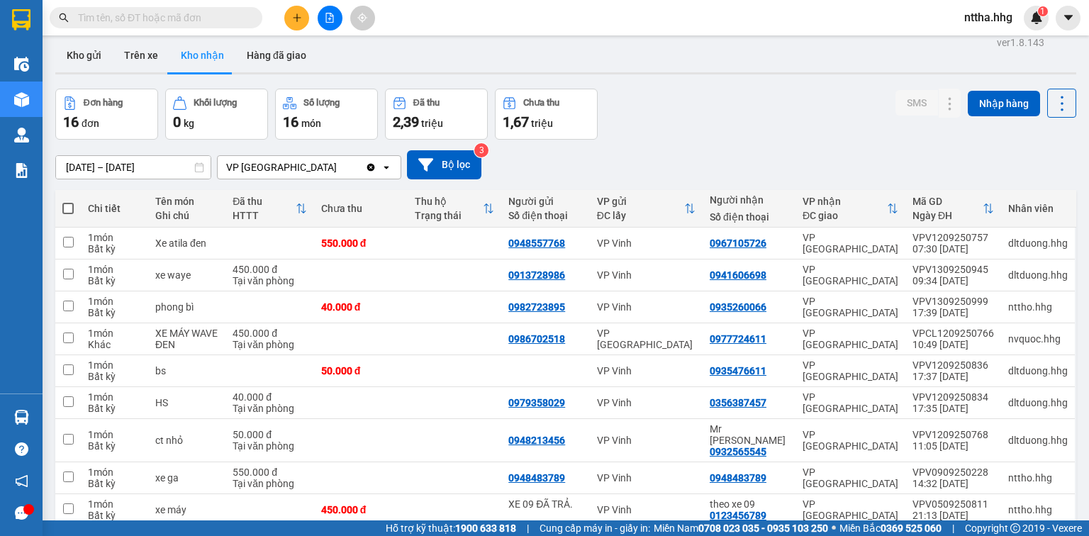
scroll to position [0, 0]
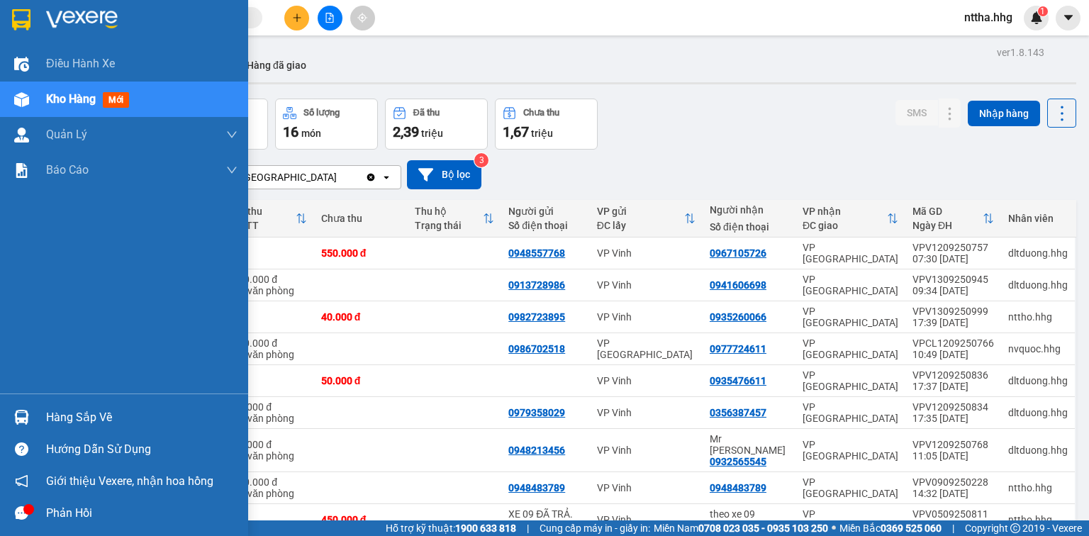
click at [24, 420] on img at bounding box center [21, 417] width 15 height 15
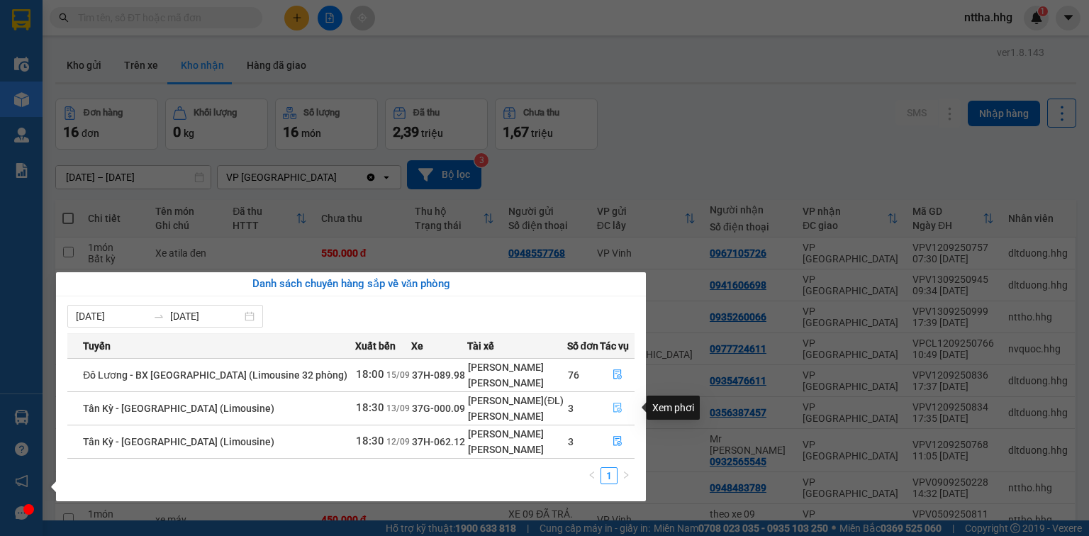
click at [540, 412] on icon "file-done" at bounding box center [617, 408] width 9 height 10
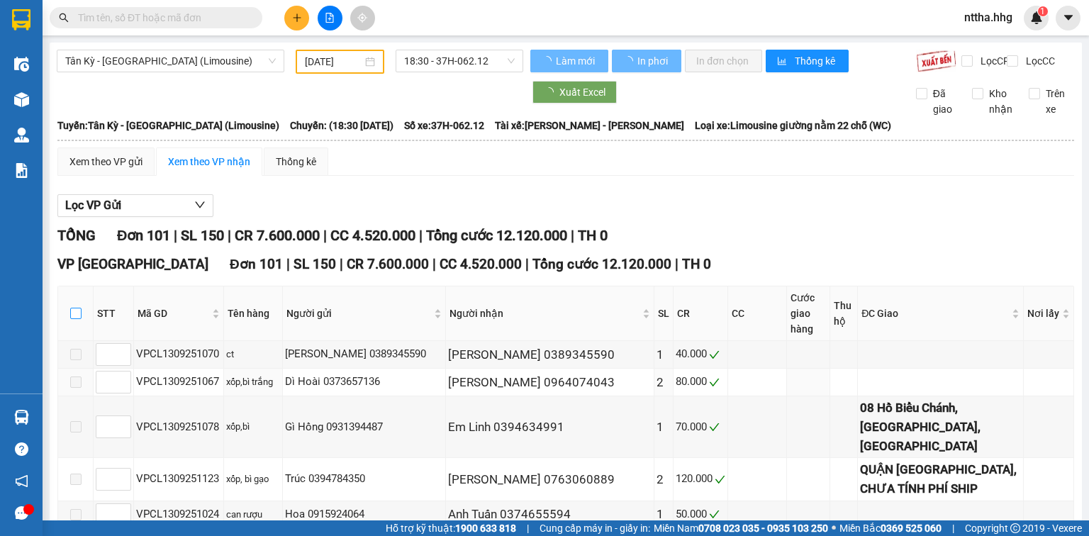
type input "[DATE]"
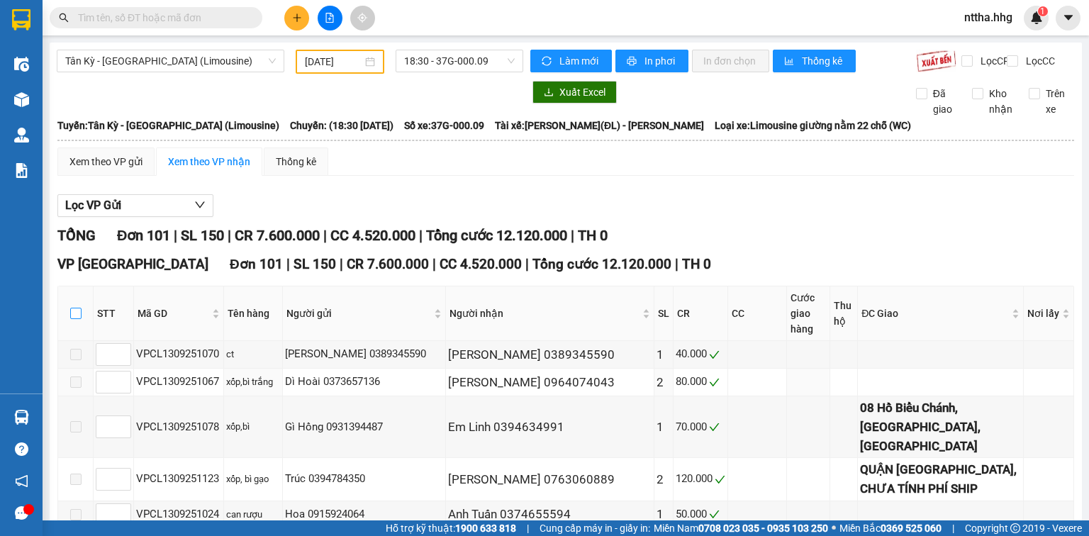
click at [74, 315] on input "checkbox" at bounding box center [75, 313] width 11 height 11
checkbox input "true"
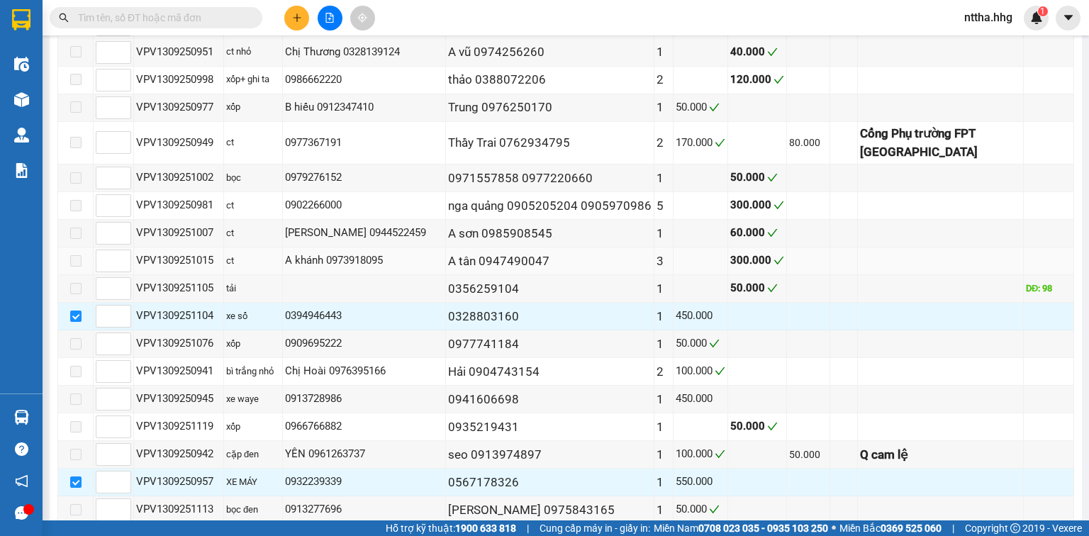
scroll to position [1588, 0]
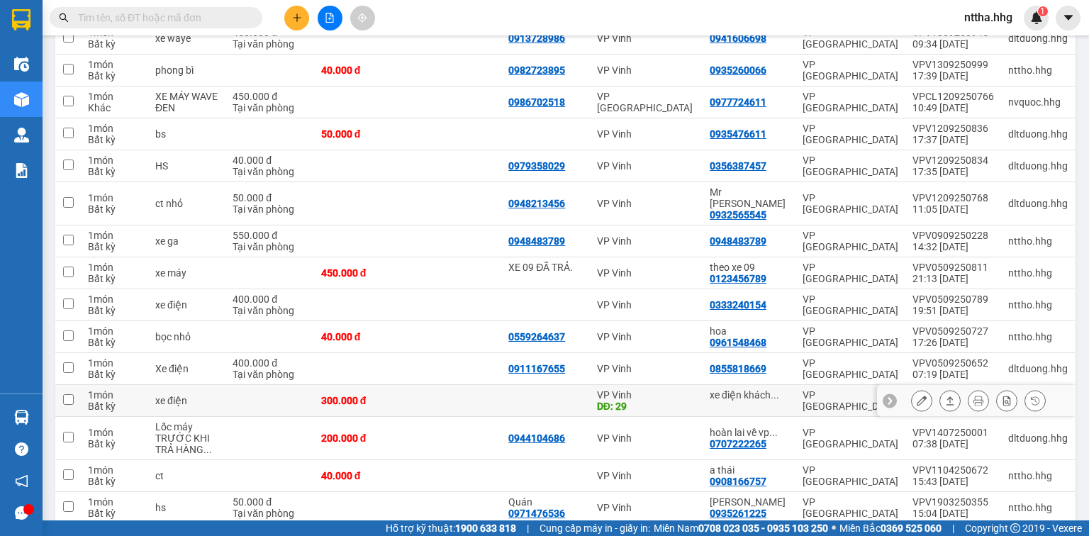
scroll to position [227, 0]
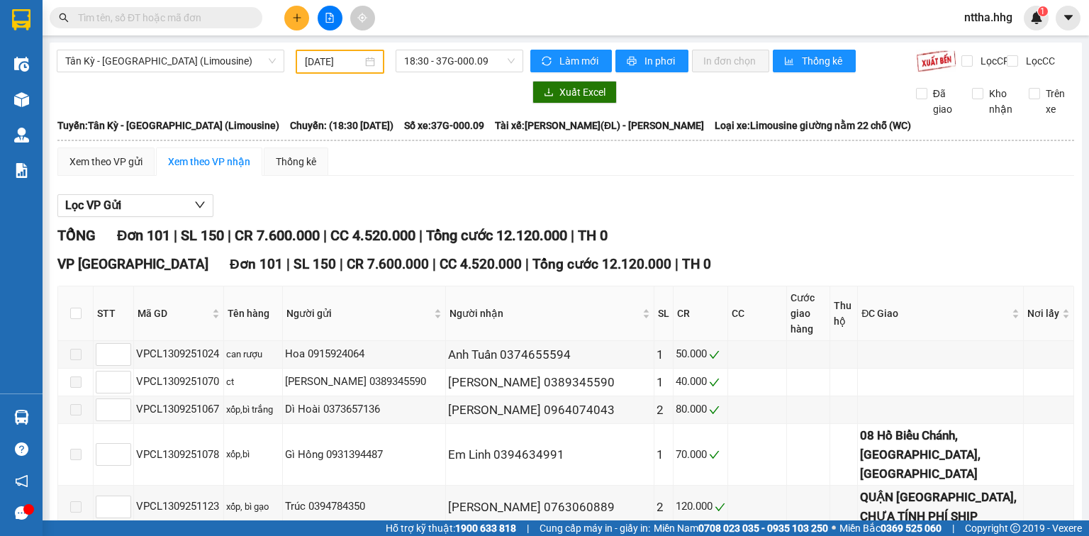
type input "[DATE]"
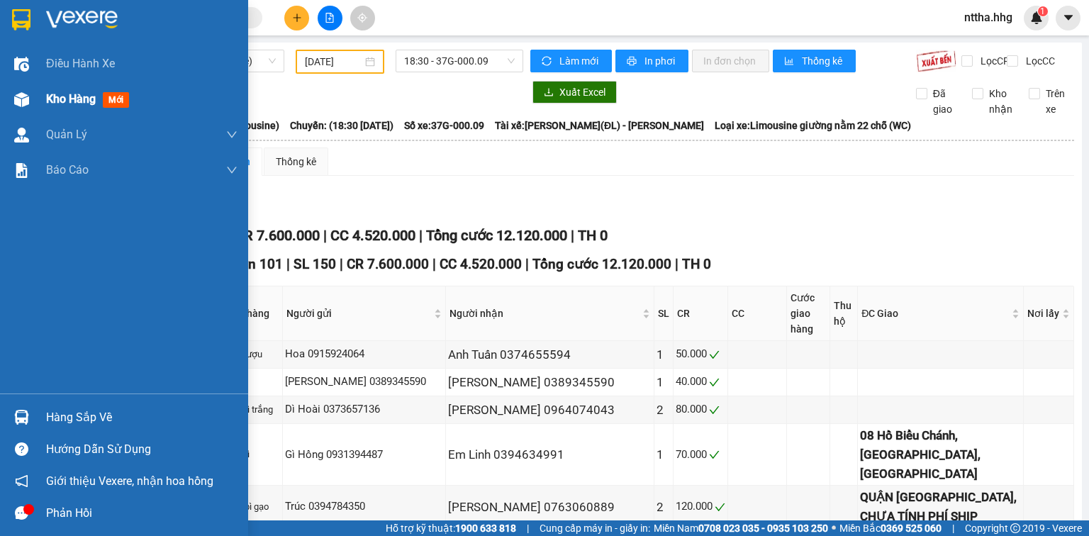
click at [53, 94] on span "Kho hàng" at bounding box center [71, 98] width 50 height 13
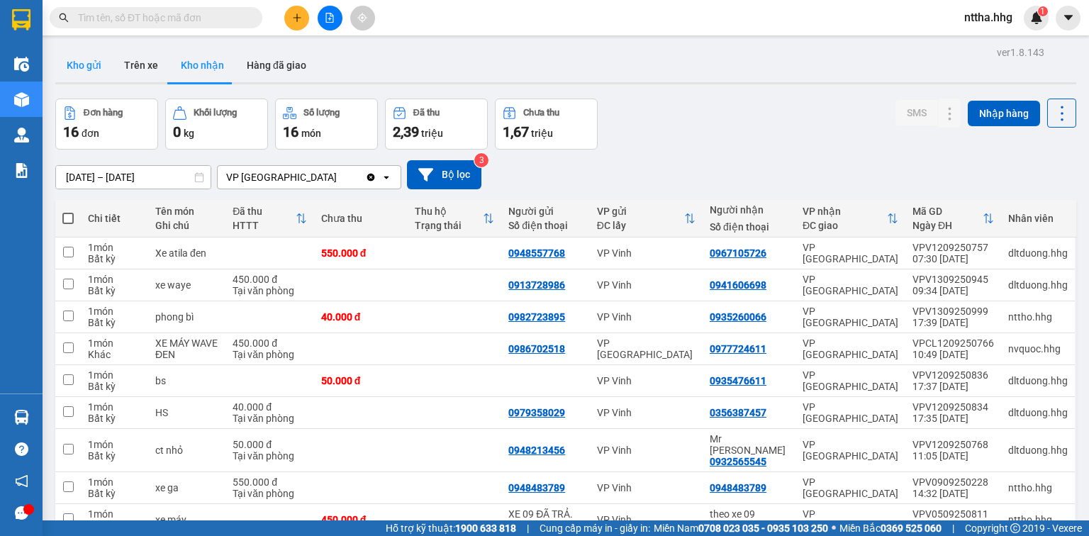
click at [82, 60] on button "Kho gửi" at bounding box center [83, 65] width 57 height 34
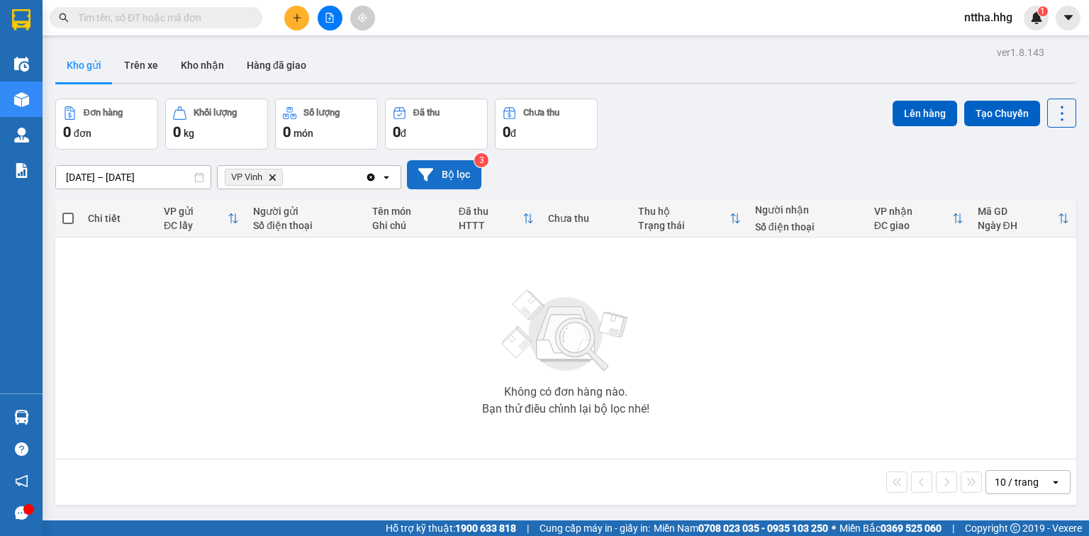
click at [455, 178] on button "Bộ lọc" at bounding box center [444, 174] width 74 height 29
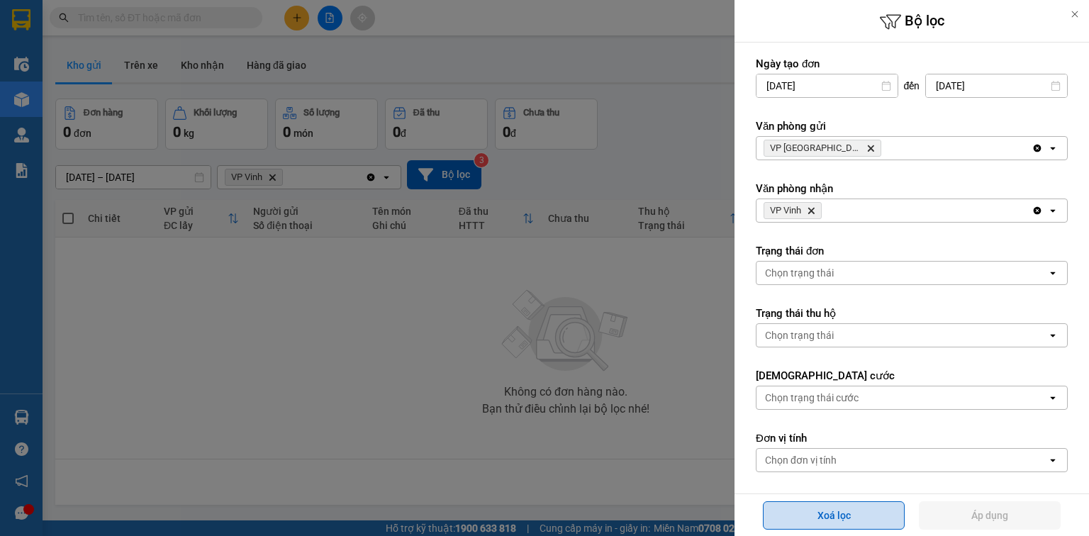
click at [540, 433] on button "Xoá lọc" at bounding box center [834, 515] width 142 height 28
type input "[DATE]"
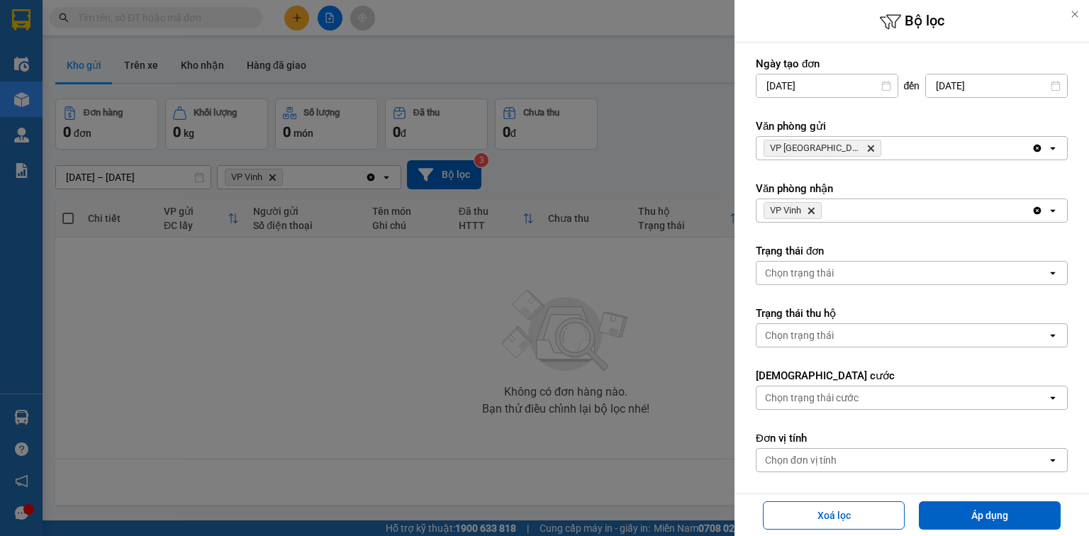
type input "[DATE] – [DATE]"
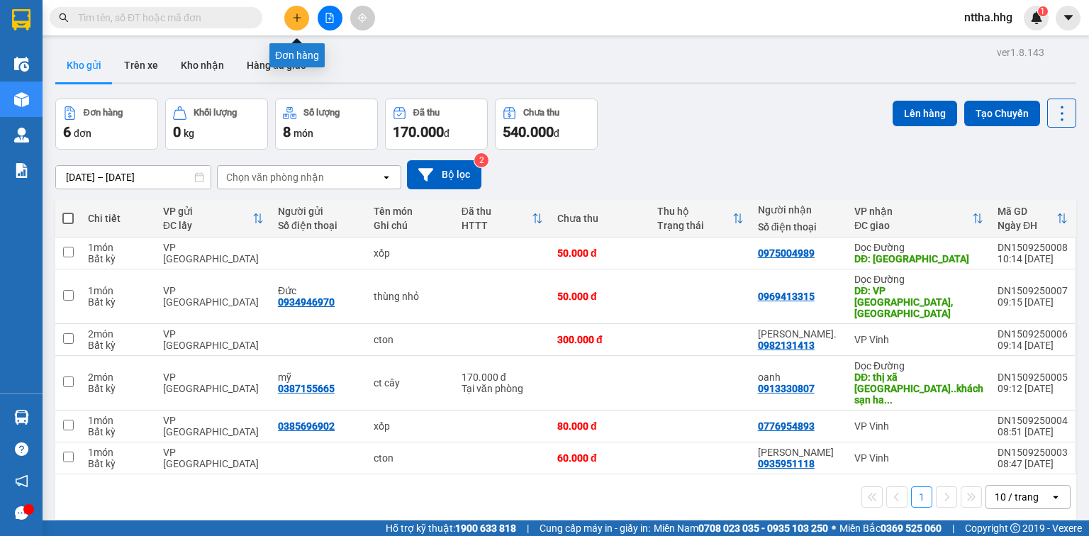
click at [291, 18] on button at bounding box center [296, 18] width 25 height 25
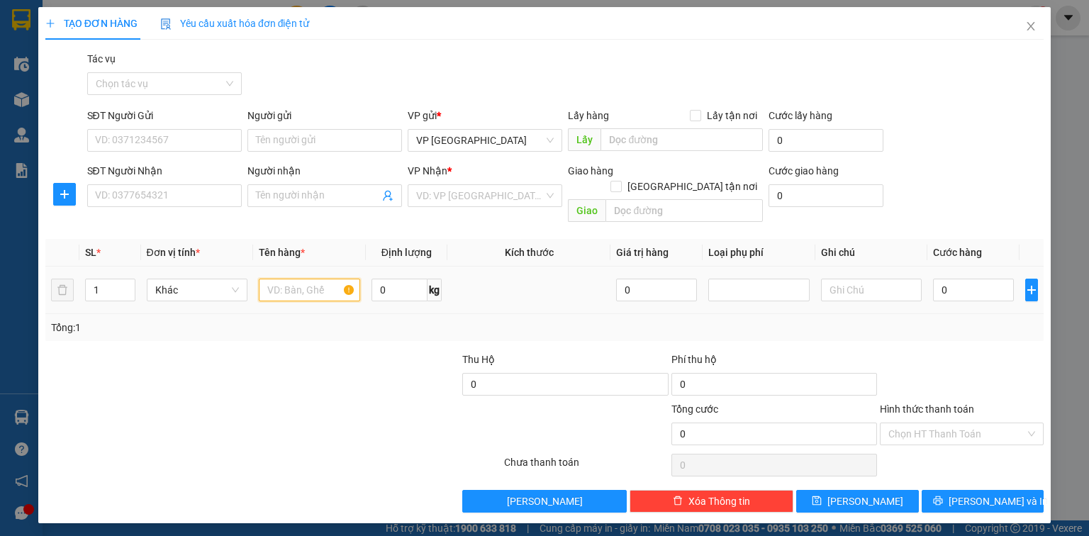
click at [319, 279] on input "text" at bounding box center [309, 290] width 101 height 23
type input "bì trắng"
click at [98, 279] on input "1" at bounding box center [110, 289] width 48 height 21
type input "5"
click at [540, 279] on input "0" at bounding box center [973, 290] width 81 height 23
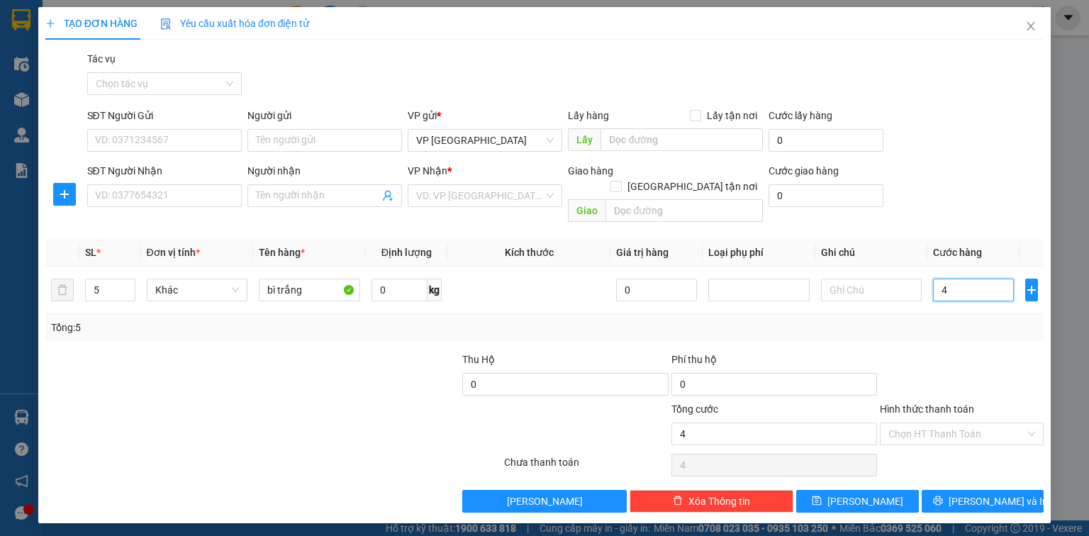
type input "4"
type input "40"
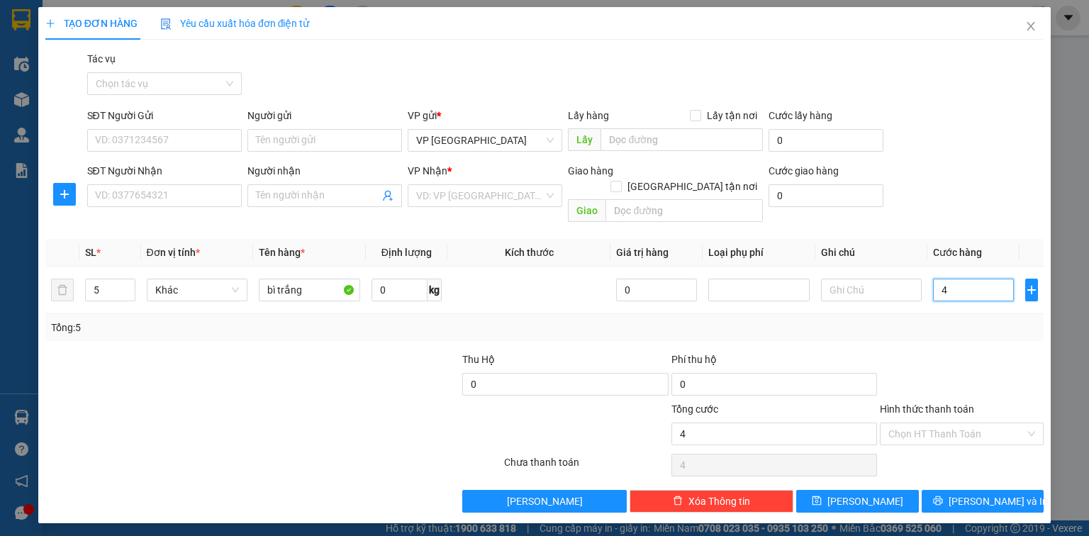
type input "40"
type input "400"
type input "4.000"
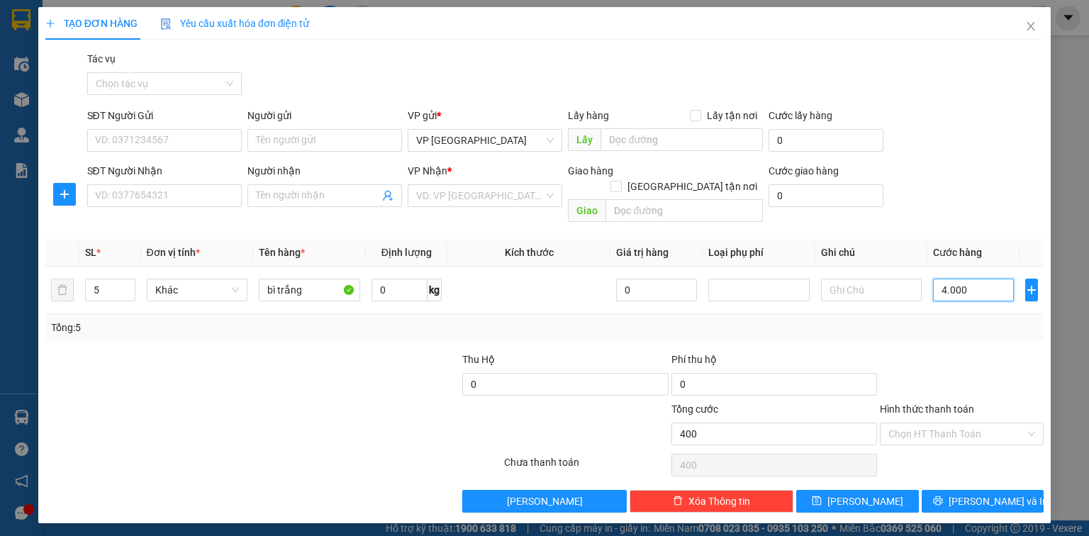
type input "4.000"
type input "40.000"
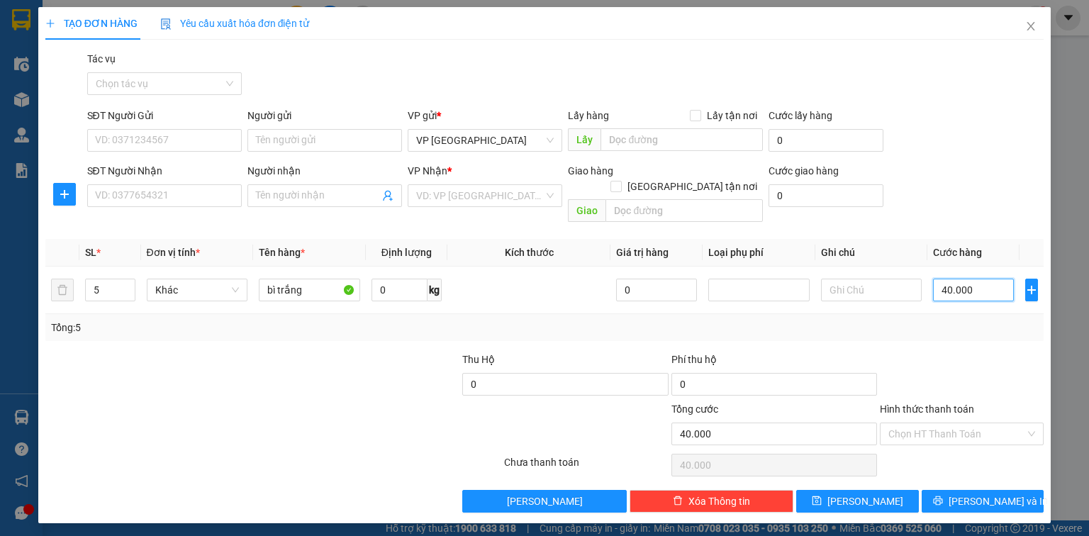
type input "400.000"
click at [194, 193] on input "SĐT Người Nhận" at bounding box center [164, 195] width 155 height 23
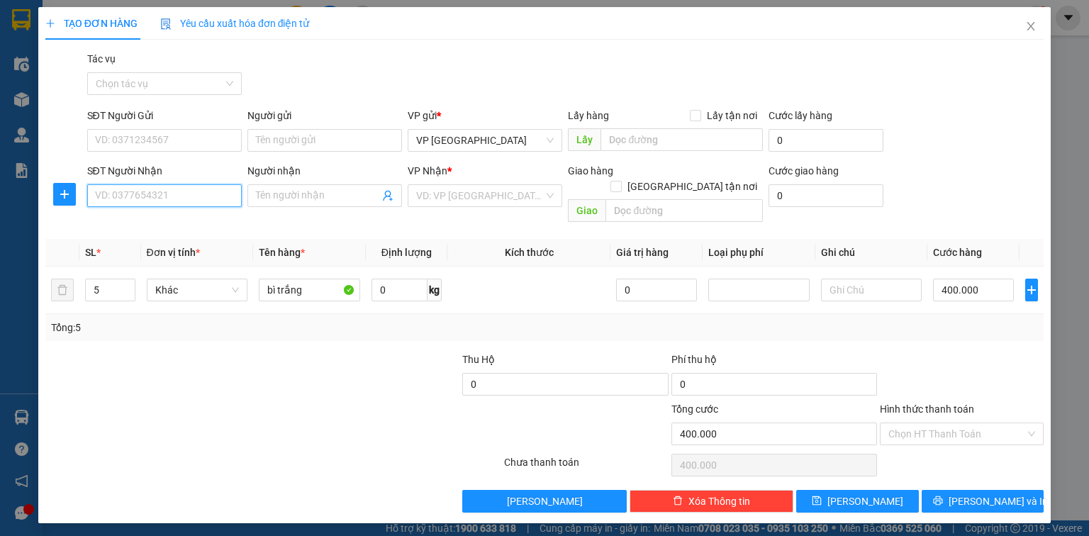
click at [207, 196] on input "SĐT Người Nhận" at bounding box center [164, 195] width 155 height 23
click at [153, 223] on div "0363064162" at bounding box center [165, 224] width 138 height 16
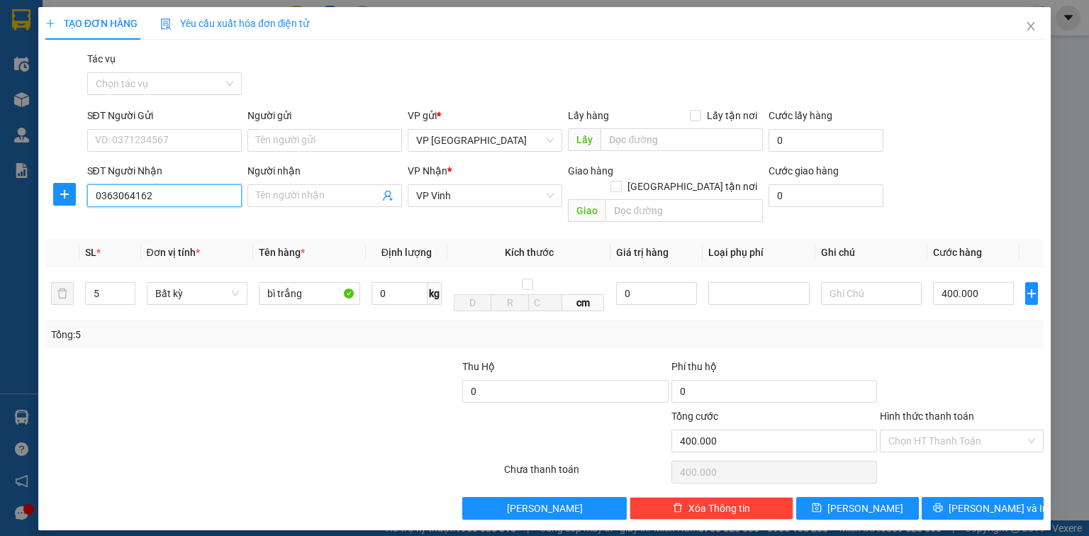
type input "0363064162"
click at [540, 410] on label "Hình thức thanh toán" at bounding box center [927, 415] width 94 height 11
click at [540, 430] on input "Hình thức thanh toán" at bounding box center [956, 440] width 137 height 21
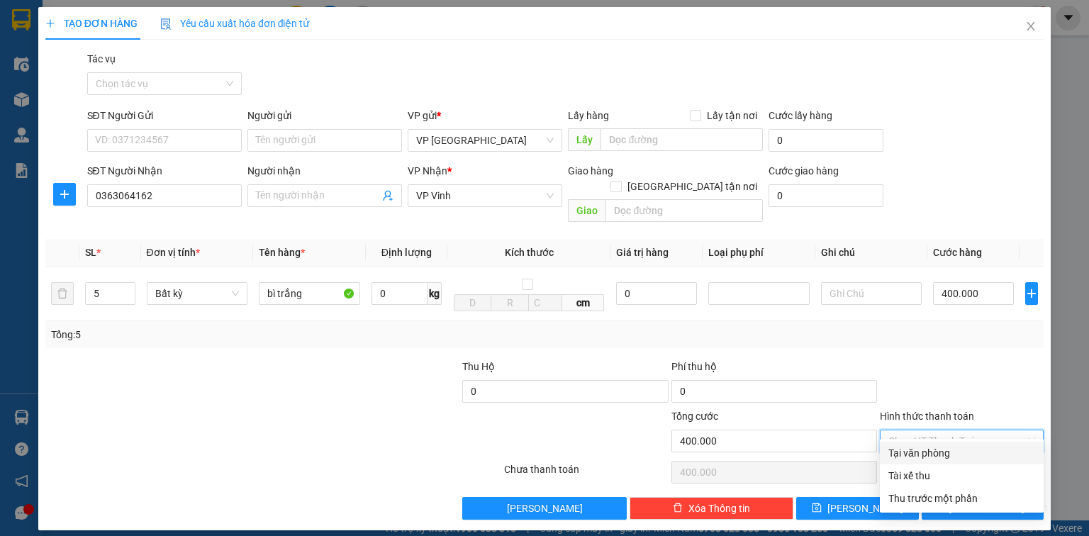
click at [540, 433] on div "Tại văn phòng" at bounding box center [961, 453] width 147 height 16
type input "0"
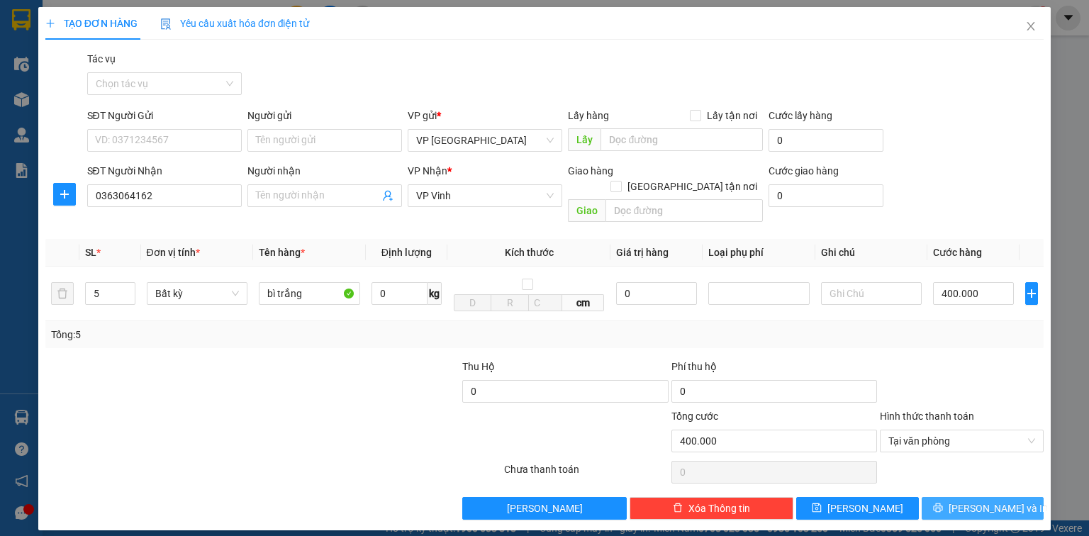
click at [540, 433] on icon "printer" at bounding box center [938, 508] width 10 height 10
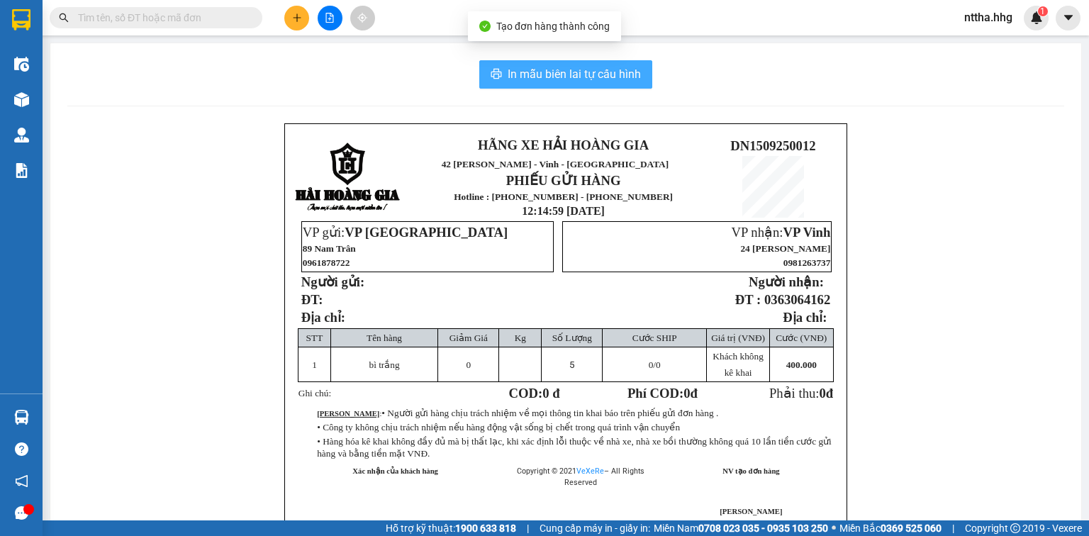
click at [540, 77] on span "In mẫu biên lai tự cấu hình" at bounding box center [574, 74] width 133 height 18
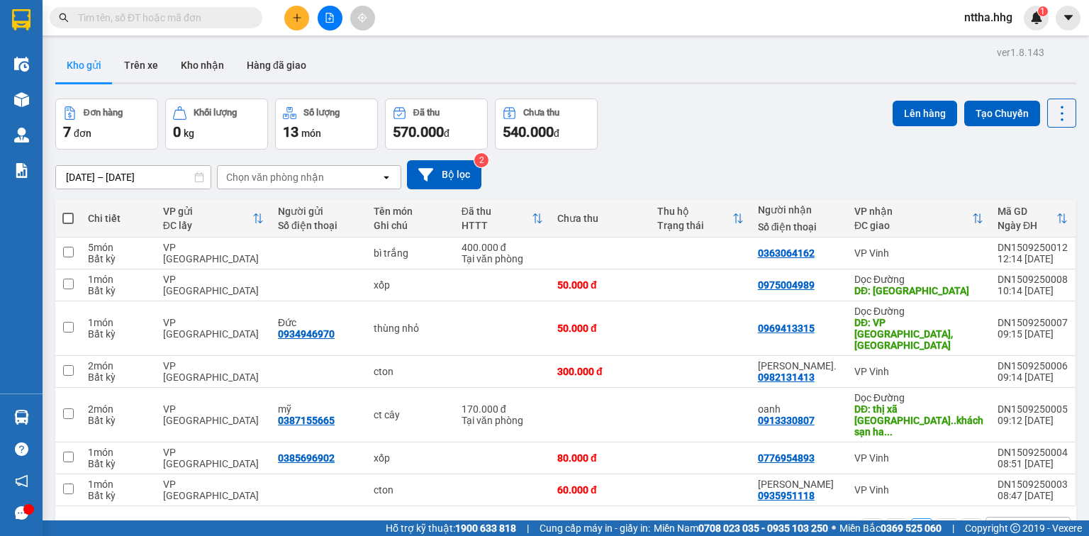
click at [540, 143] on div "Đơn hàng 7 đơn Khối lượng 0 kg Số lượng 13 món Đã thu 570.000 đ Chưa thu 540.00…" at bounding box center [565, 124] width 1021 height 51
